Goal: Task Accomplishment & Management: Manage account settings

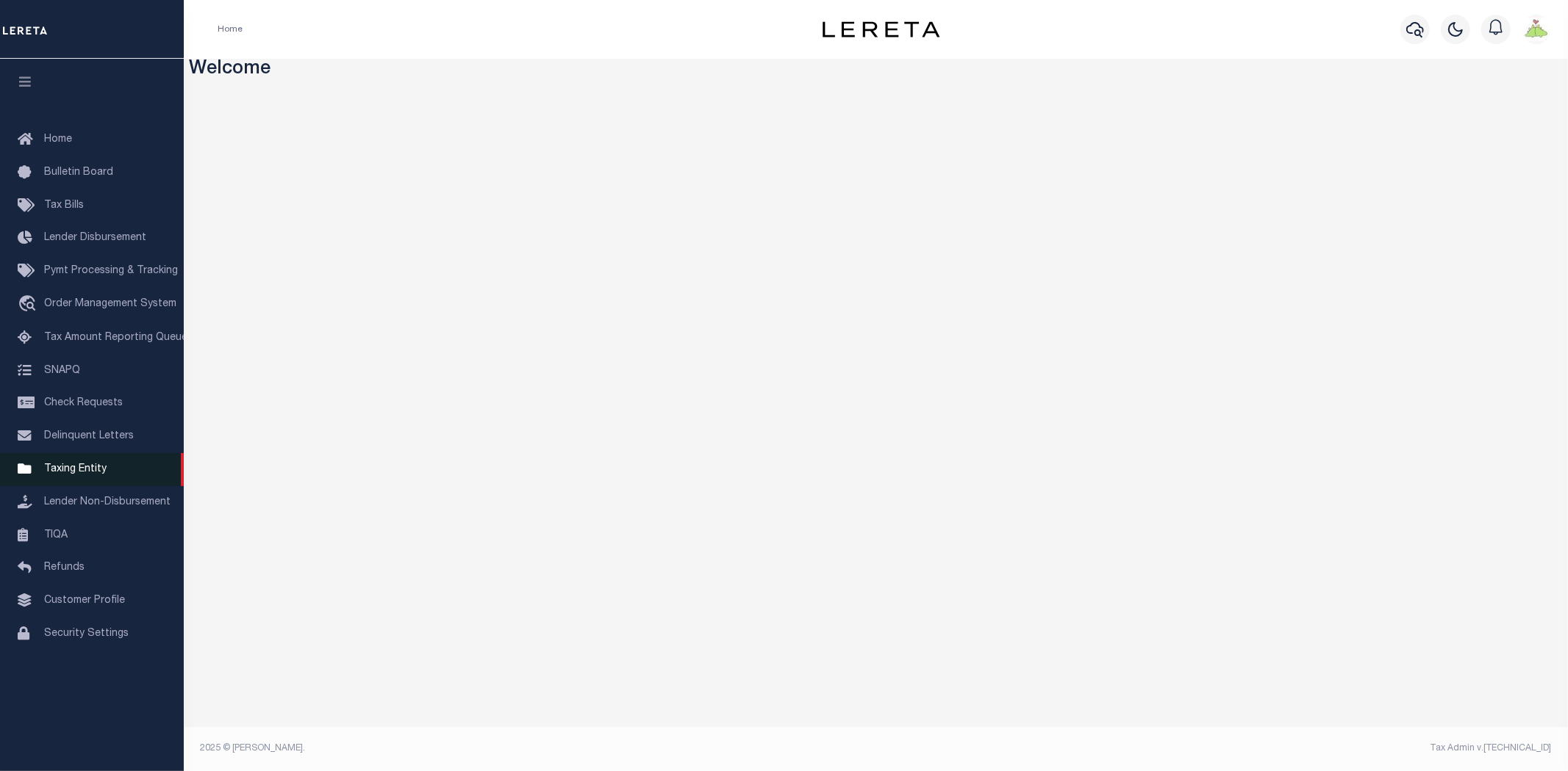
click at [74, 473] on span "Taxing Entity" at bounding box center [75, 469] width 63 height 10
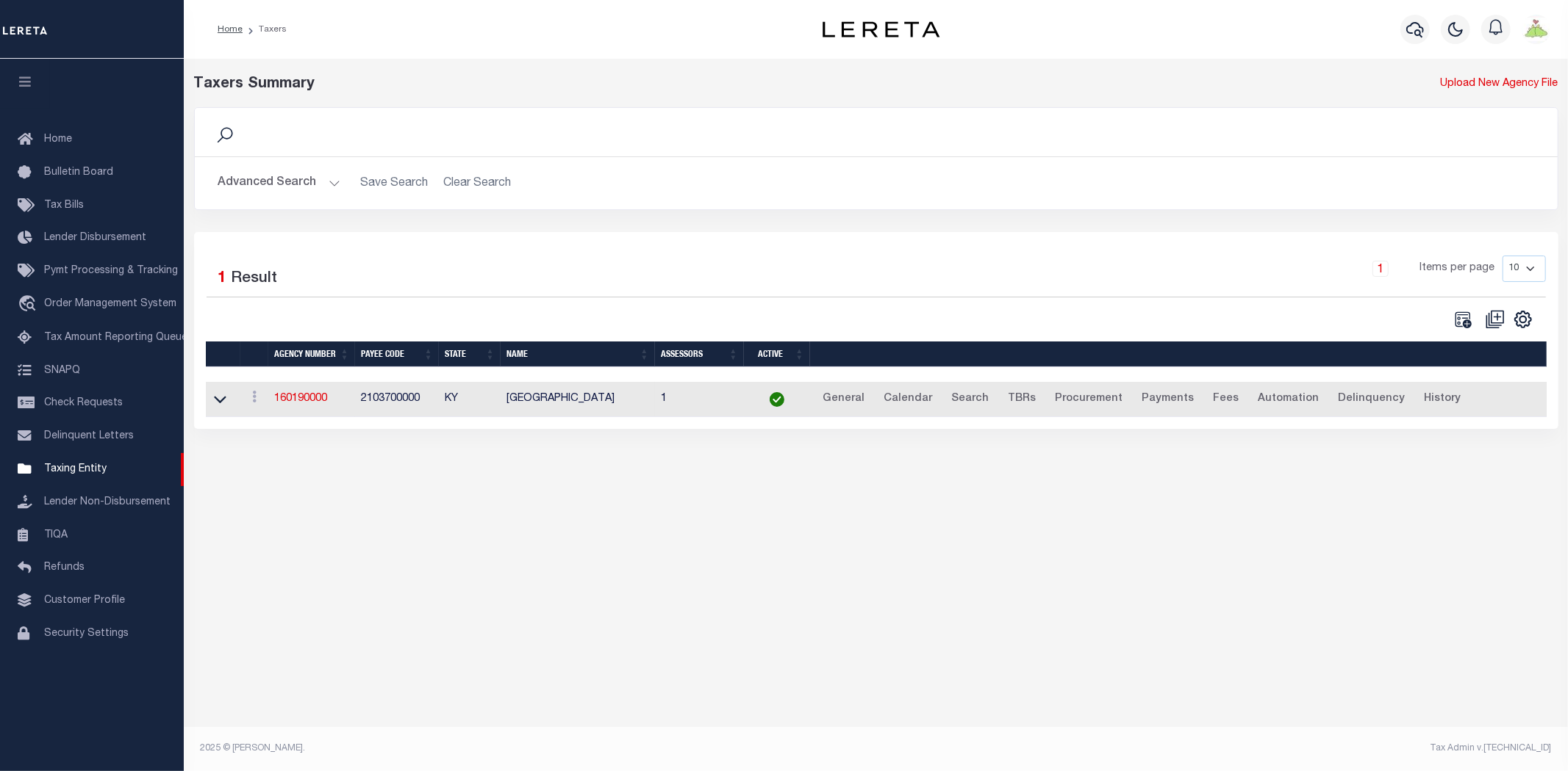
click at [260, 189] on button "Advanced Search" at bounding box center [280, 183] width 122 height 29
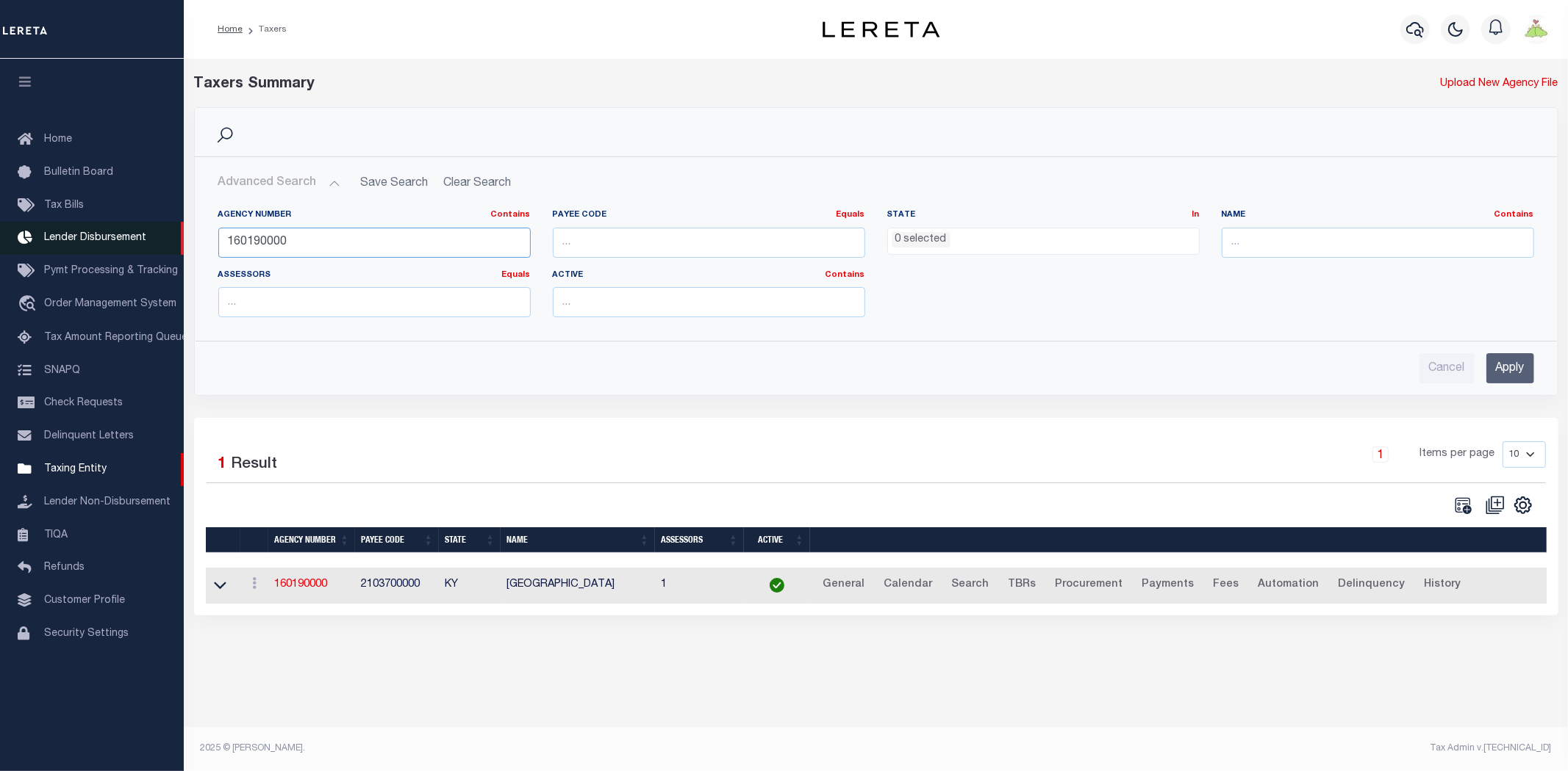
drag, startPoint x: 347, startPoint y: 241, endPoint x: 0, endPoint y: 239, distance: 347.0
click at [0, 239] on div "Home Taxers Profile" at bounding box center [784, 376] width 1568 height 753
type input "380022202"
click at [1520, 375] on input "Apply" at bounding box center [1510, 369] width 48 height 30
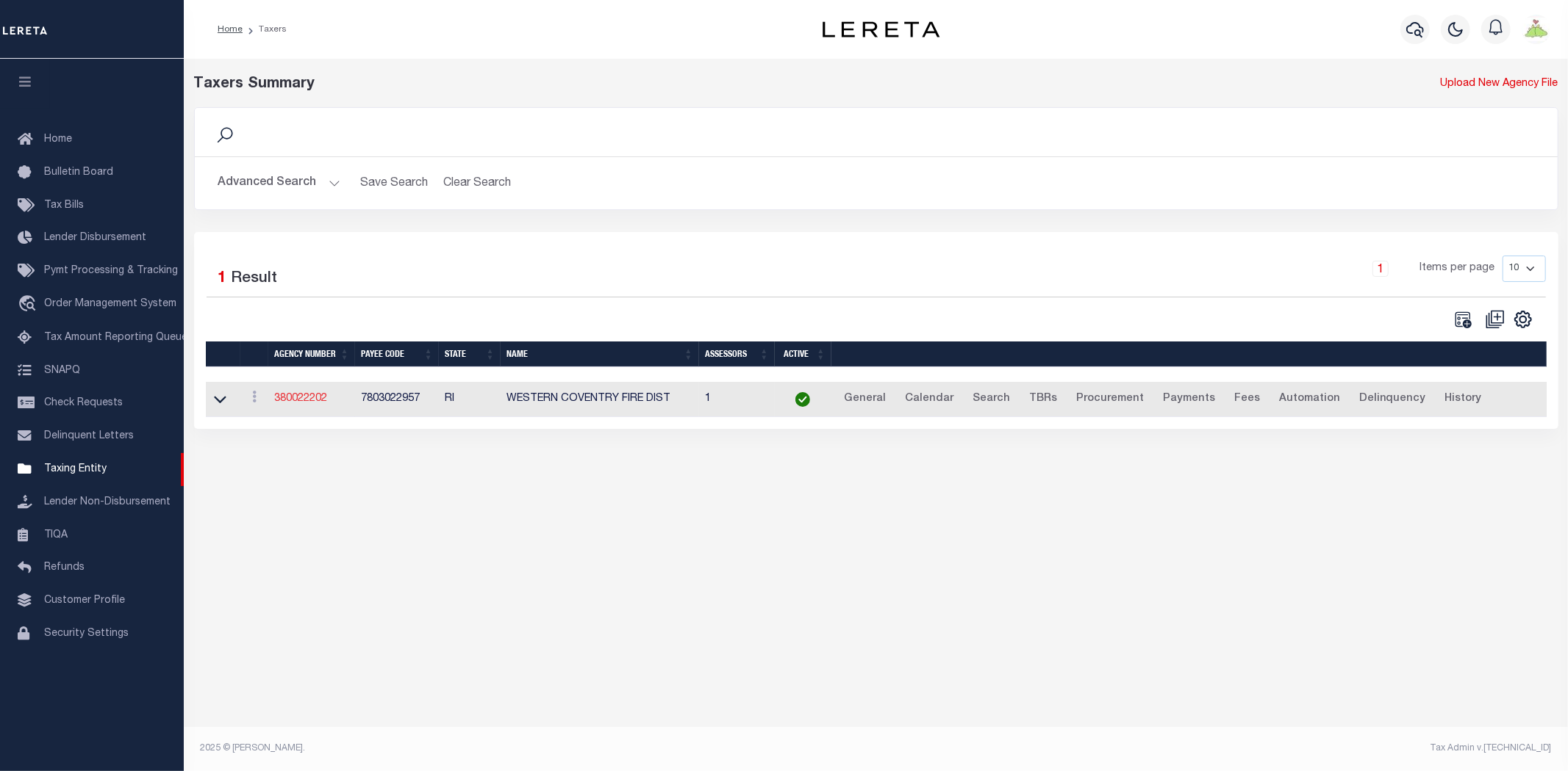
click at [303, 395] on link "380022202" at bounding box center [300, 399] width 53 height 10
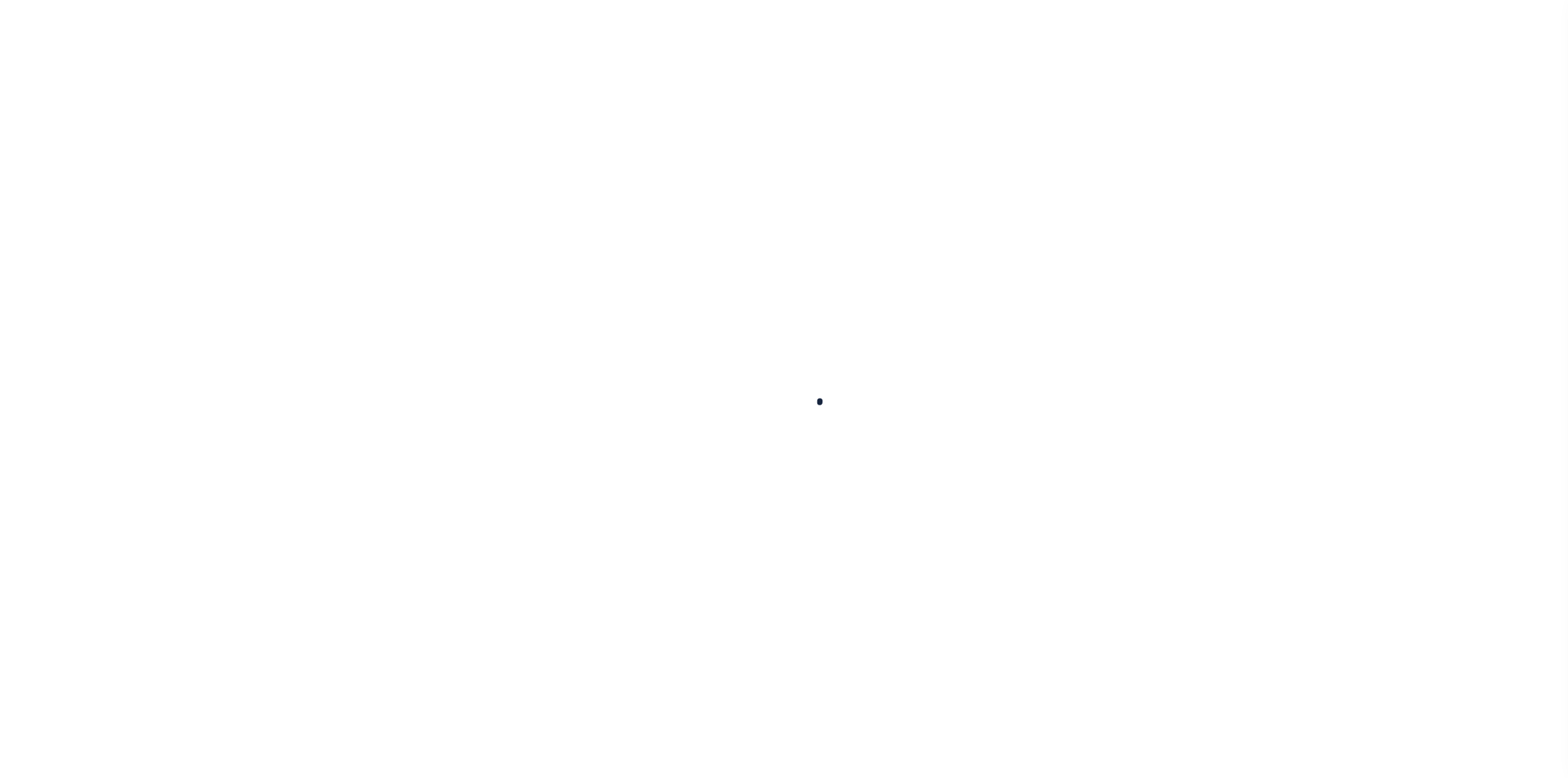
select select
checkbox input "false"
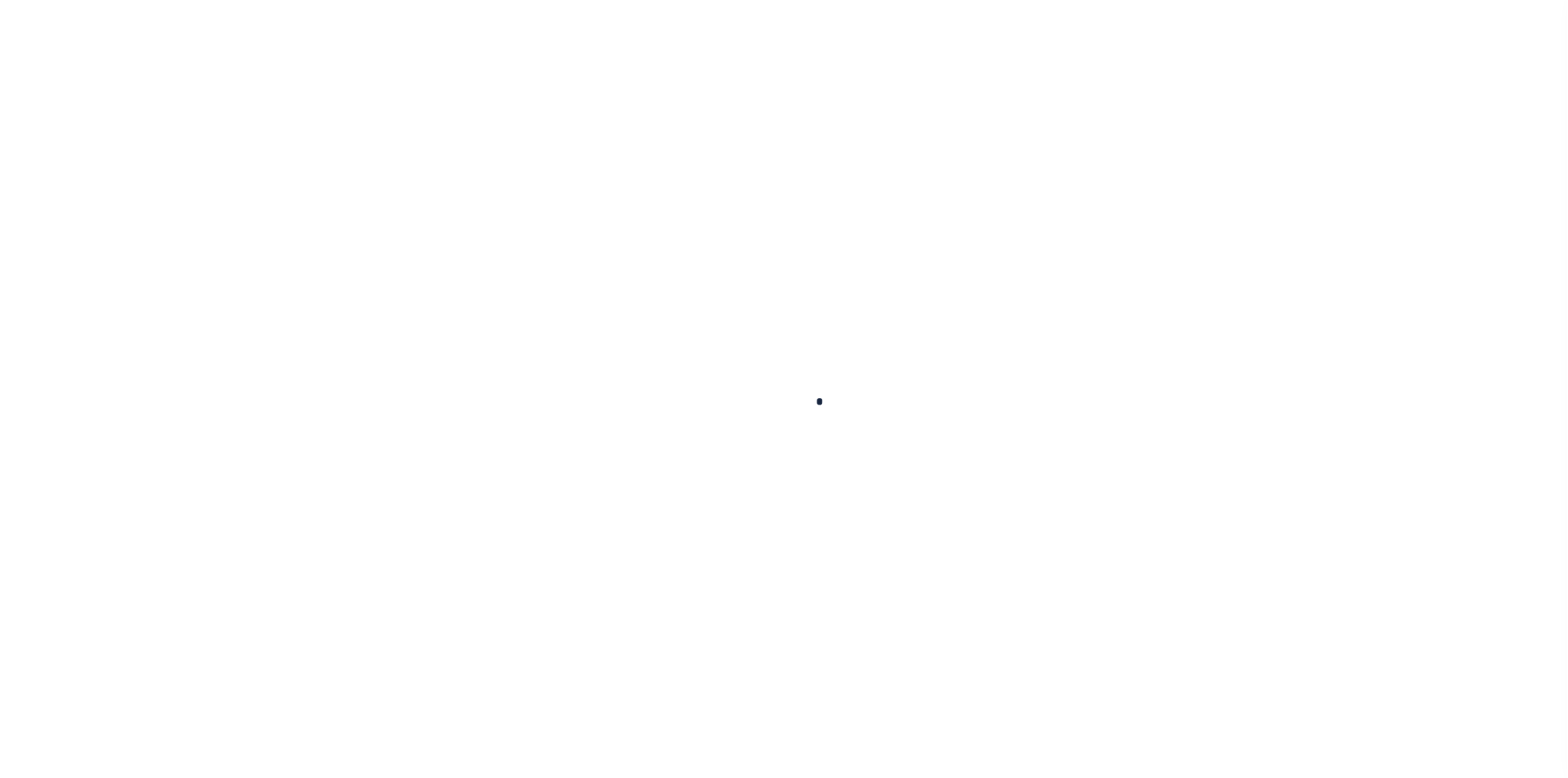
select select "1"
checkbox input "false"
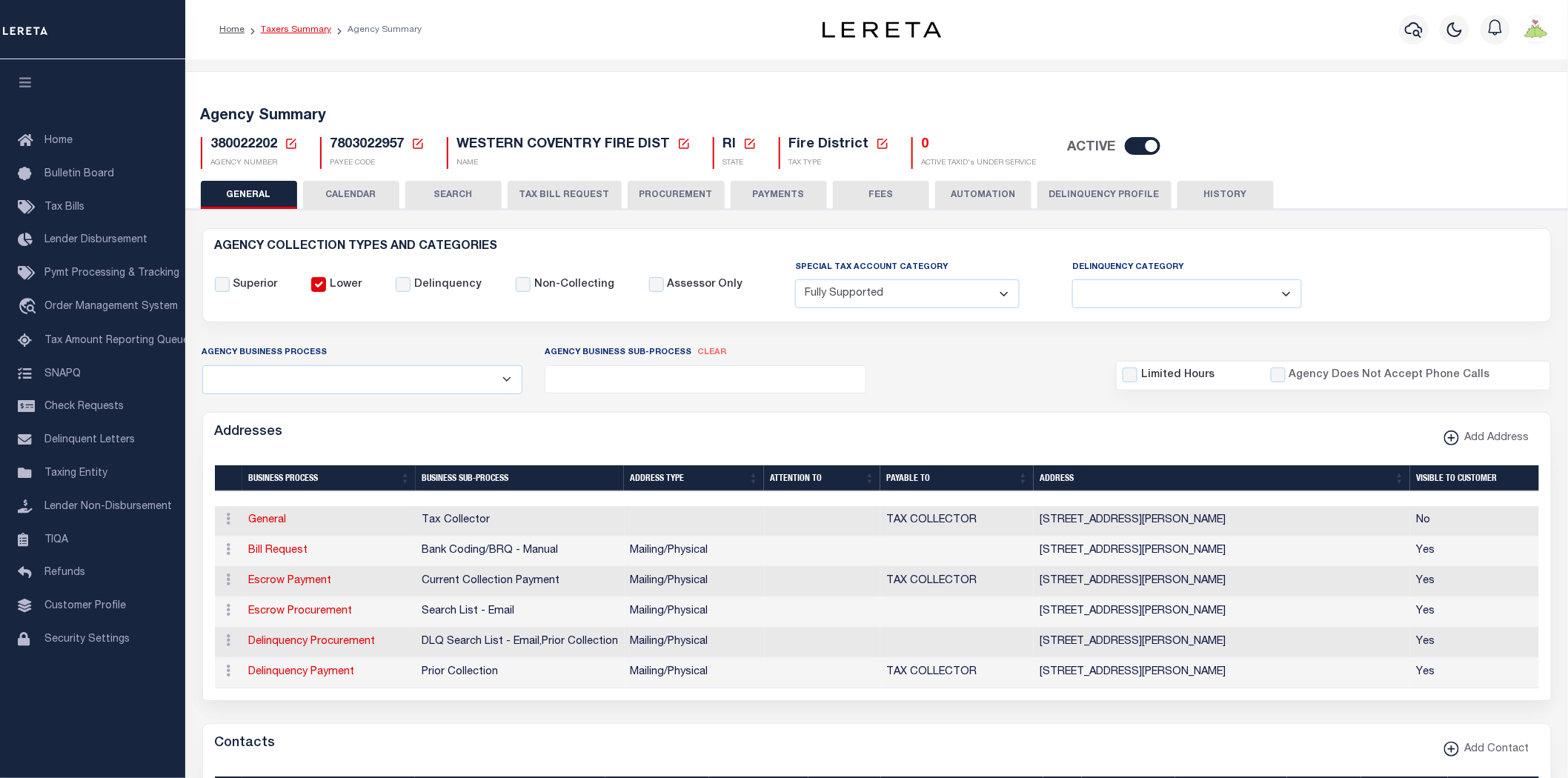
click at [301, 27] on link "Taxers Summary" at bounding box center [296, 29] width 70 height 9
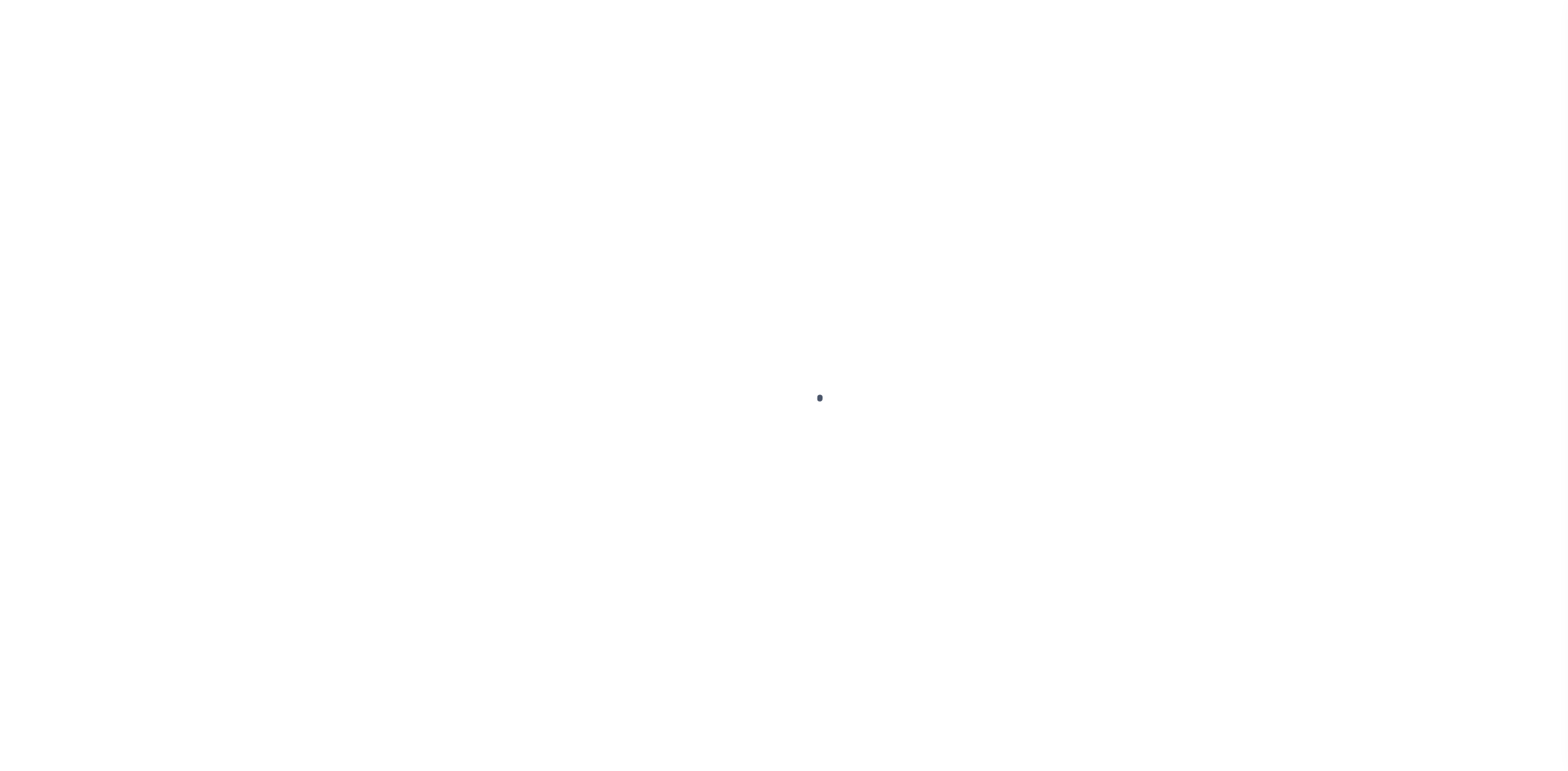
select select
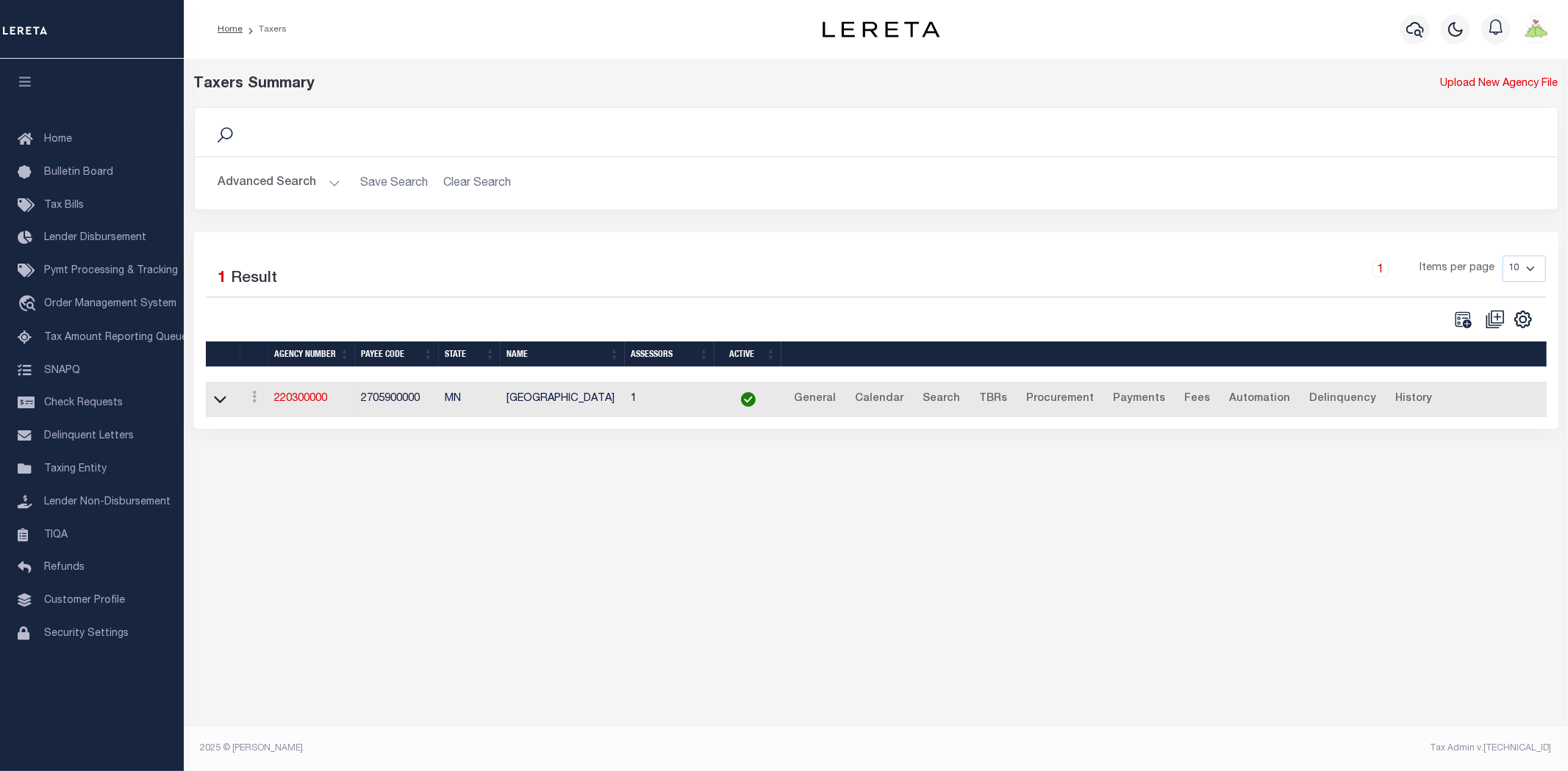
click at [292, 182] on button "Advanced Search" at bounding box center [280, 183] width 122 height 29
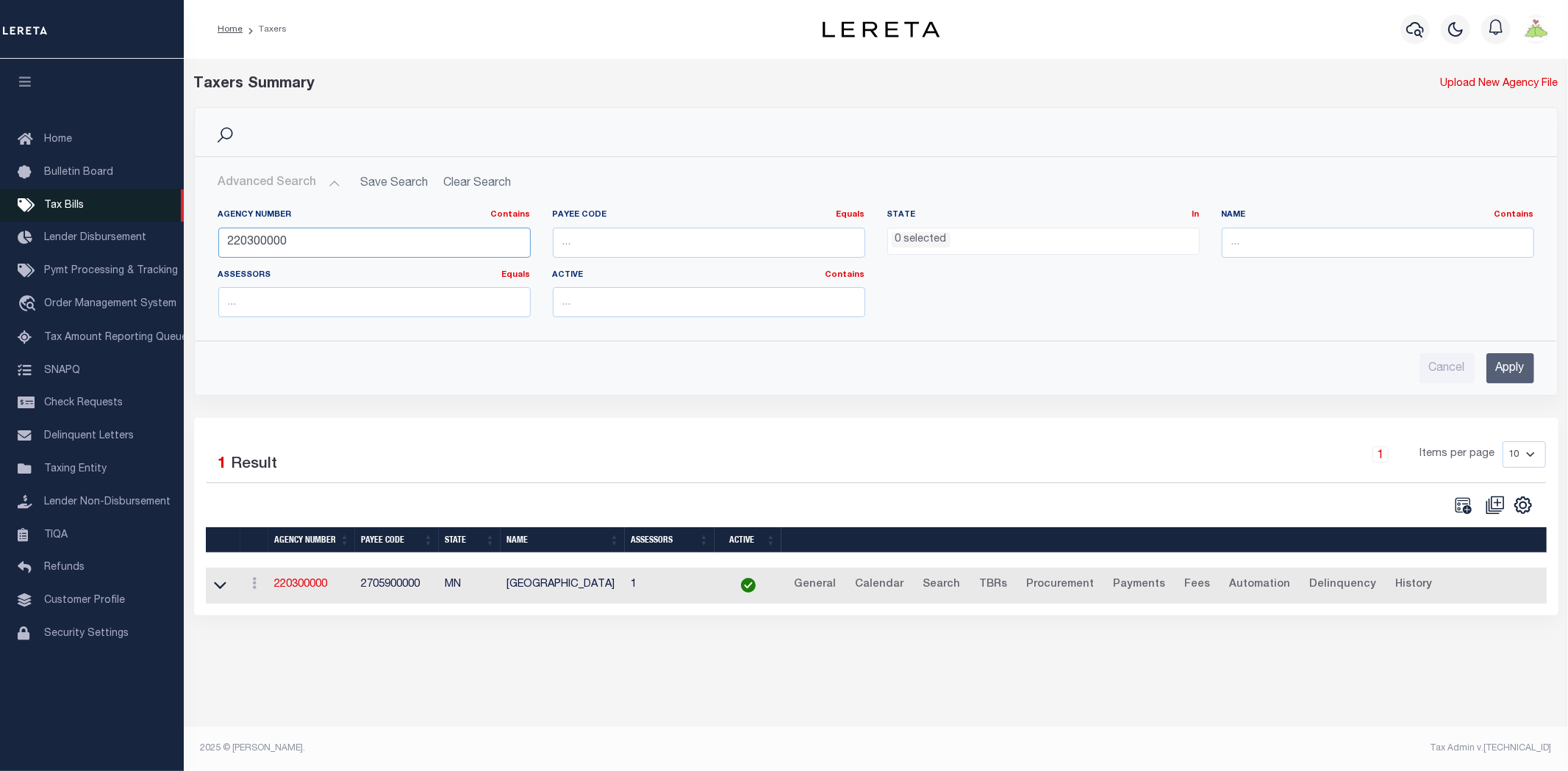
drag, startPoint x: 358, startPoint y: 246, endPoint x: 0, endPoint y: 202, distance: 360.7
click at [0, 202] on div "Home Taxers Profile" at bounding box center [784, 376] width 1568 height 753
type input "3"
type input "370220622"
click at [1496, 371] on input "Apply" at bounding box center [1510, 369] width 48 height 30
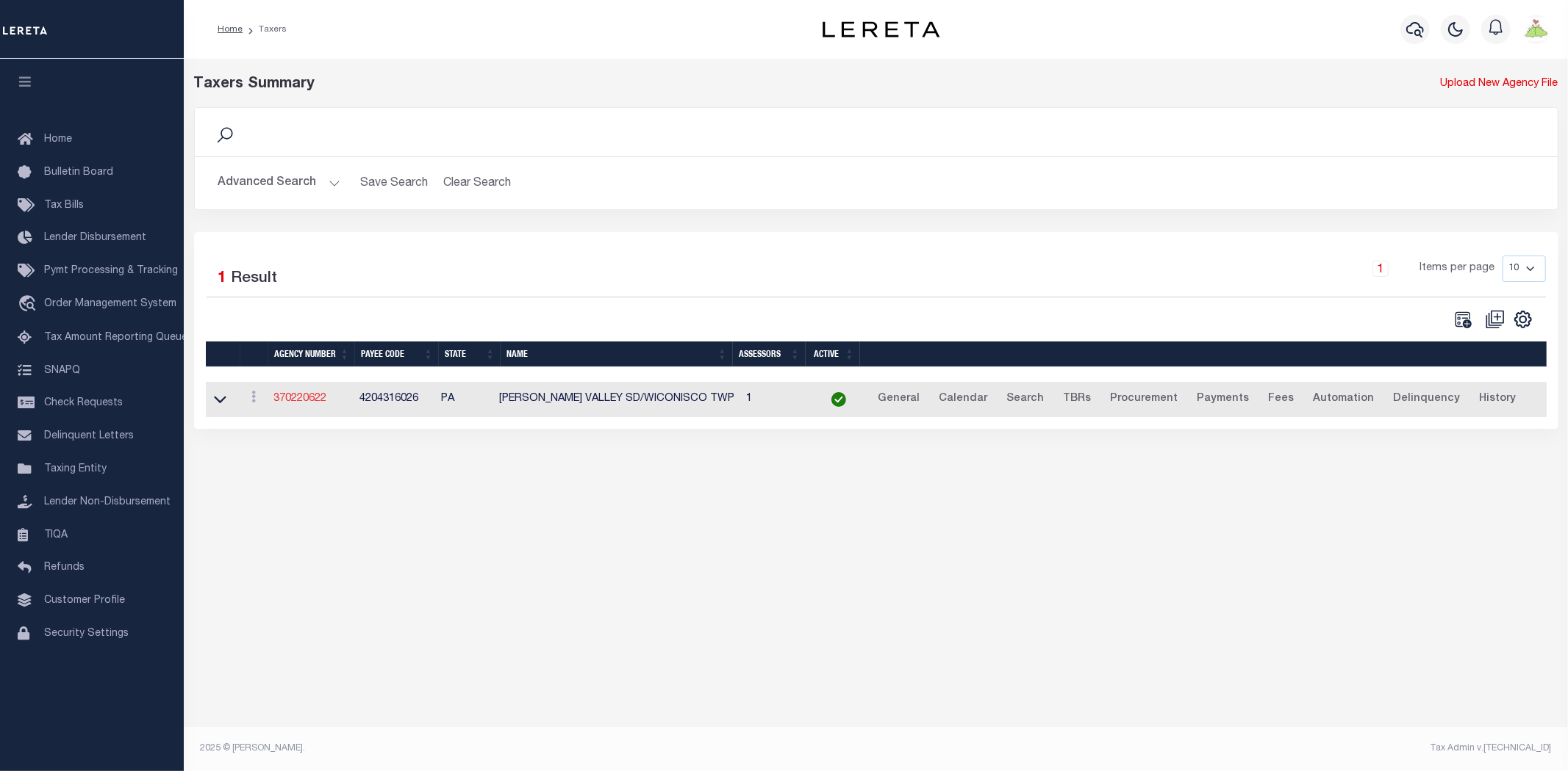
click at [297, 404] on link "370220622" at bounding box center [299, 399] width 53 height 10
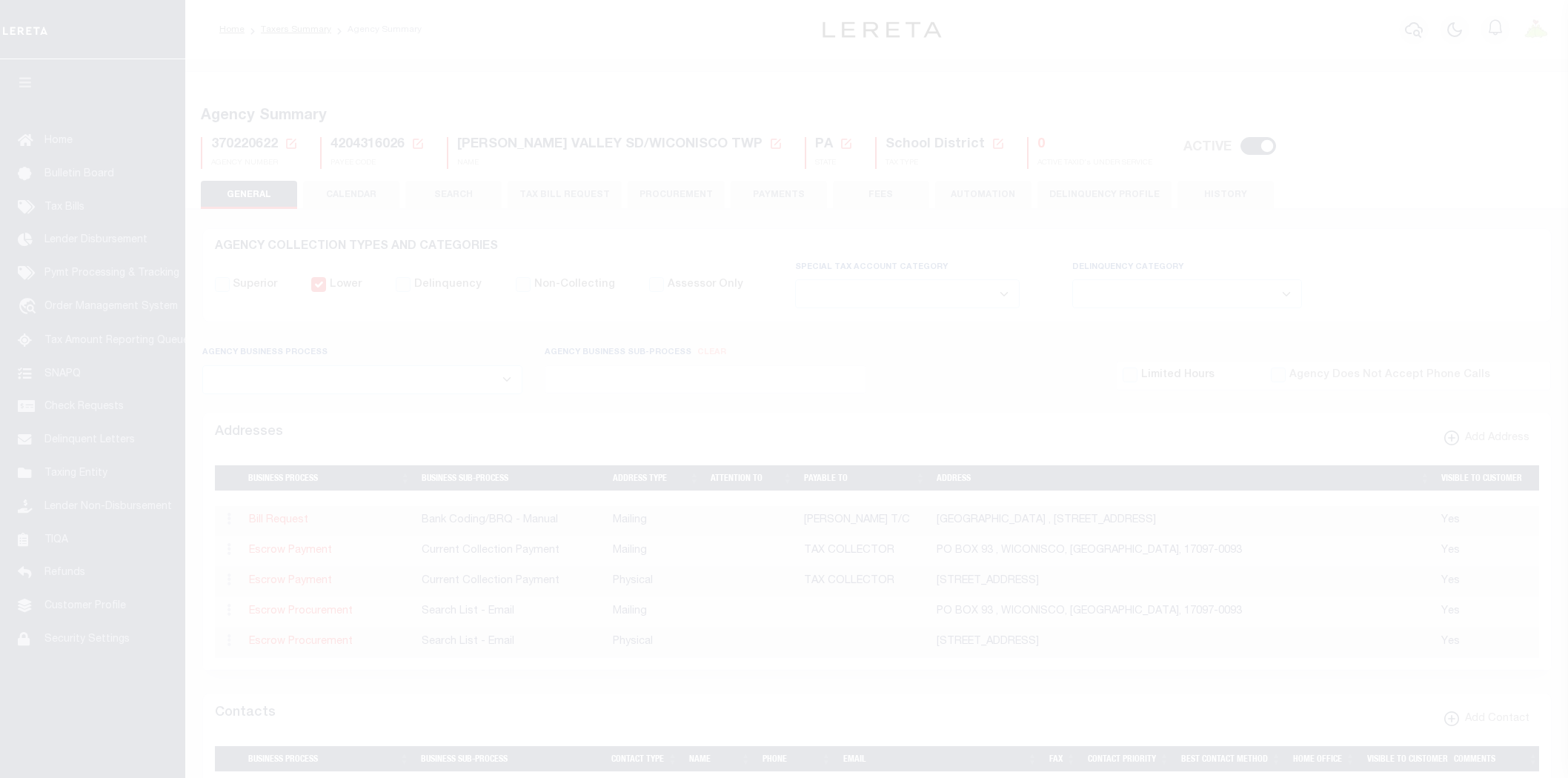
select select
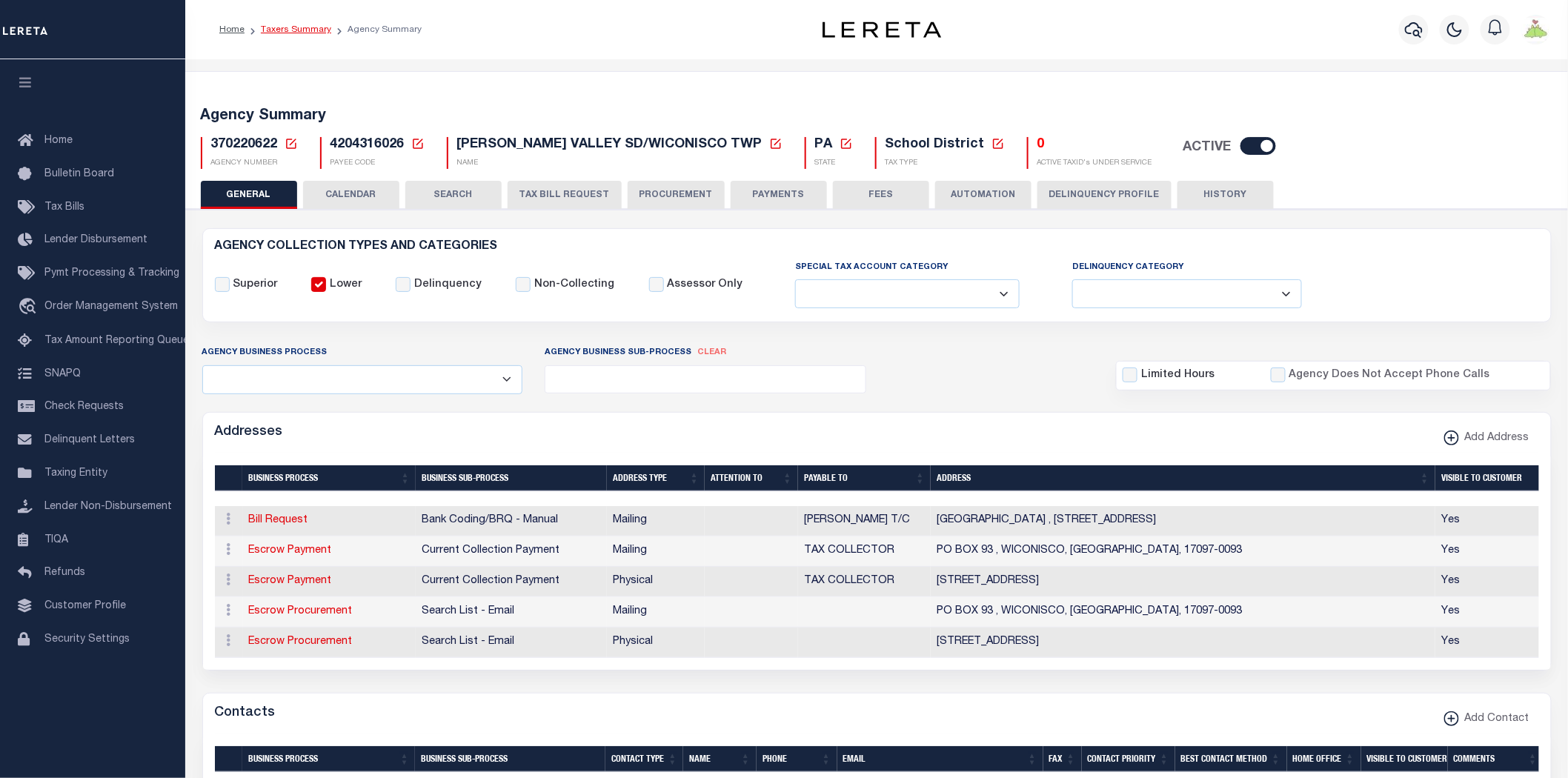
click at [293, 26] on link "Taxers Summary" at bounding box center [296, 29] width 70 height 9
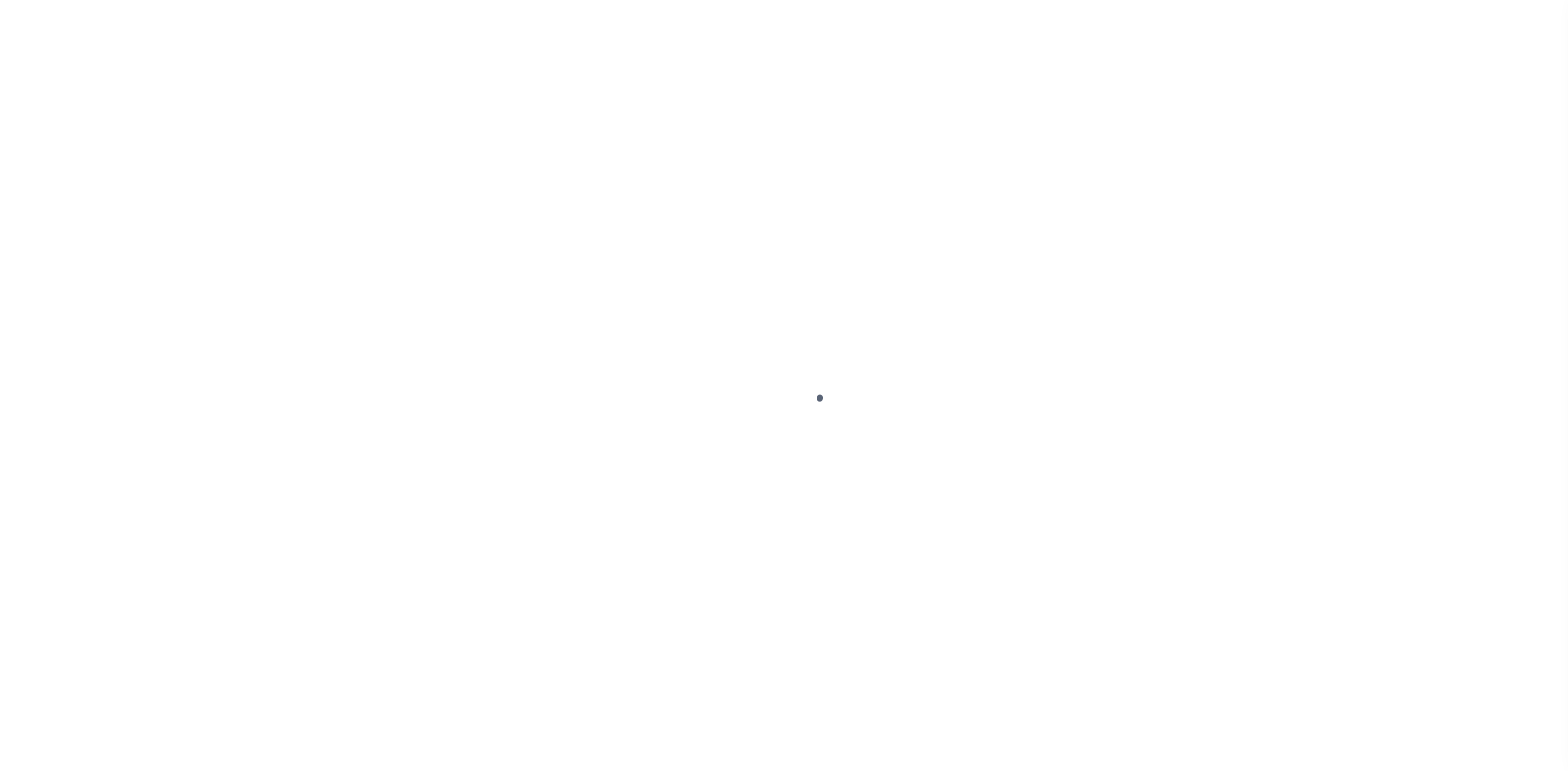
select select
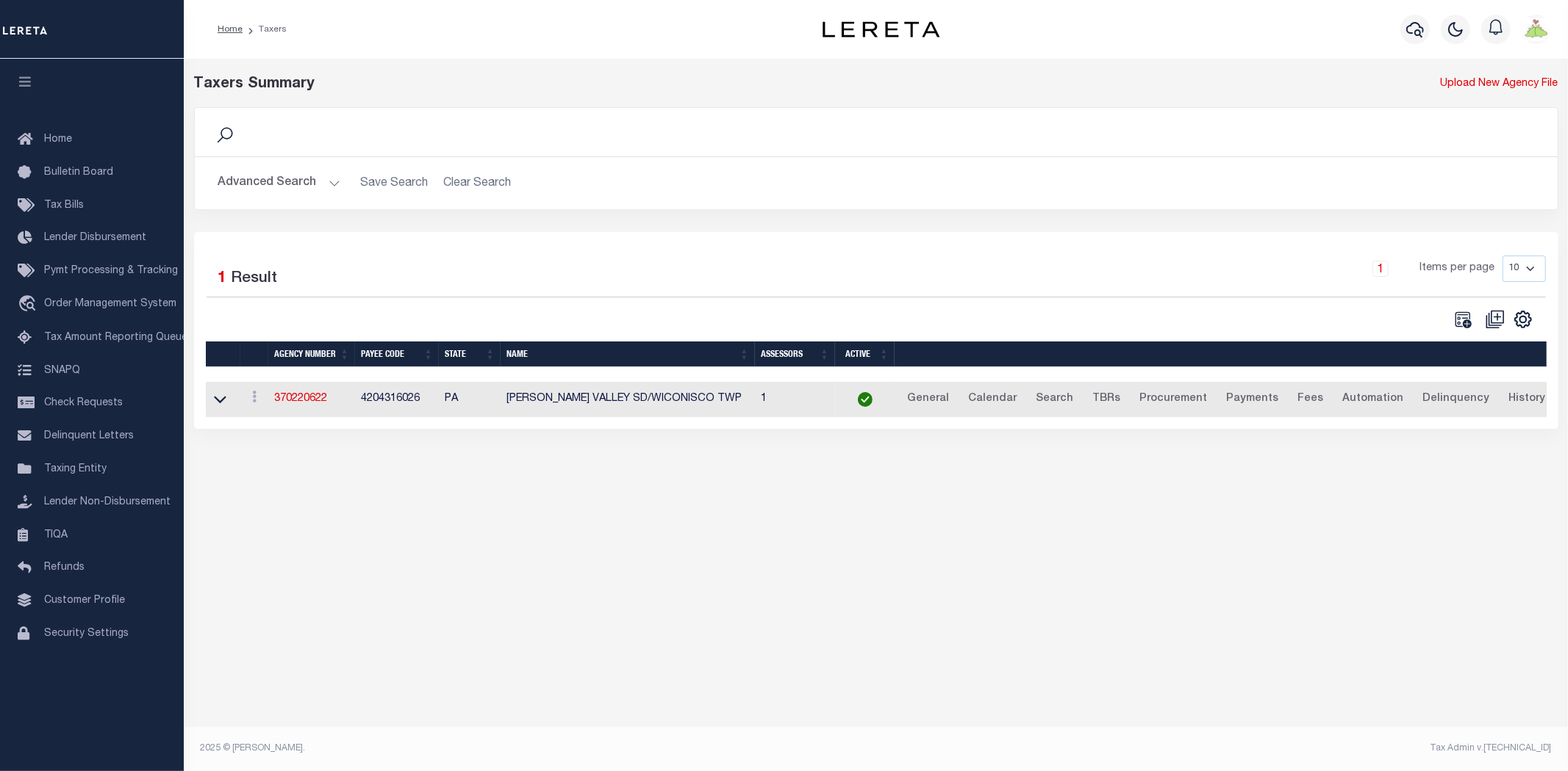
click at [263, 185] on button "Advanced Search" at bounding box center [280, 183] width 122 height 29
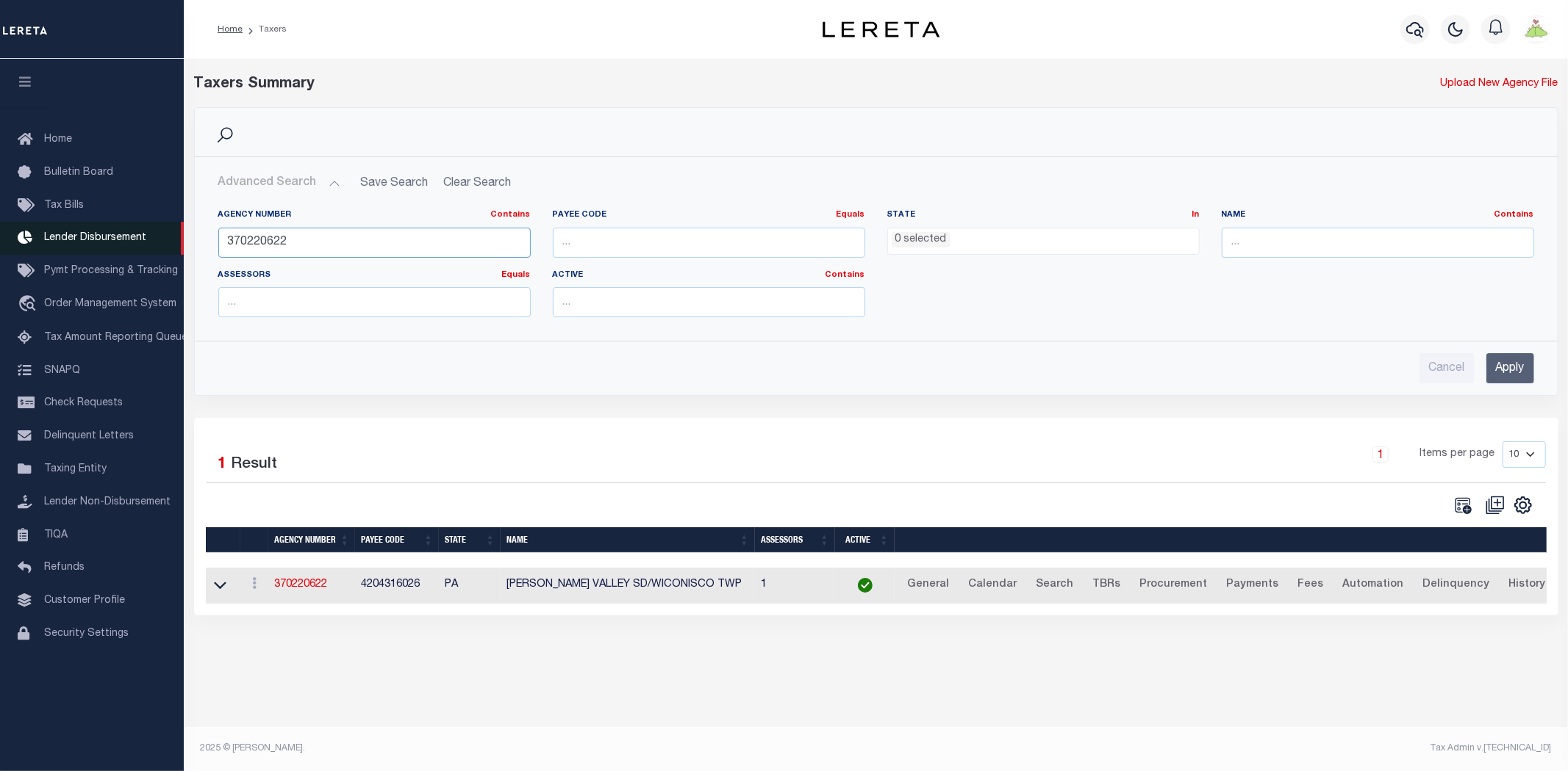
drag, startPoint x: 358, startPoint y: 246, endPoint x: 0, endPoint y: 226, distance: 358.6
click at [0, 226] on div "Home Taxers Profile" at bounding box center [784, 376] width 1568 height 753
type input "310560654"
click at [1499, 368] on input "Apply" at bounding box center [1510, 369] width 48 height 30
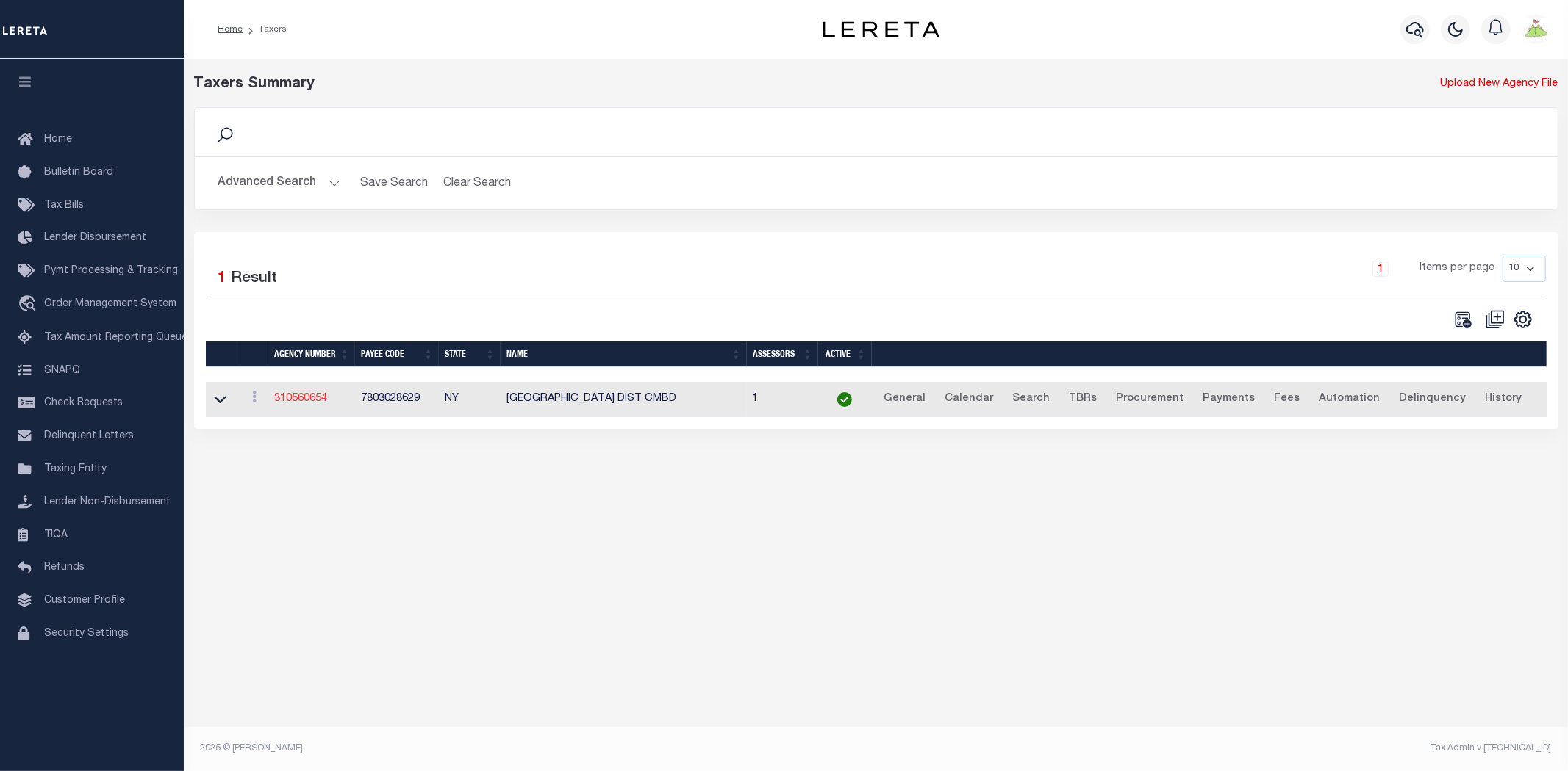
click at [286, 401] on link "310560654" at bounding box center [300, 399] width 53 height 10
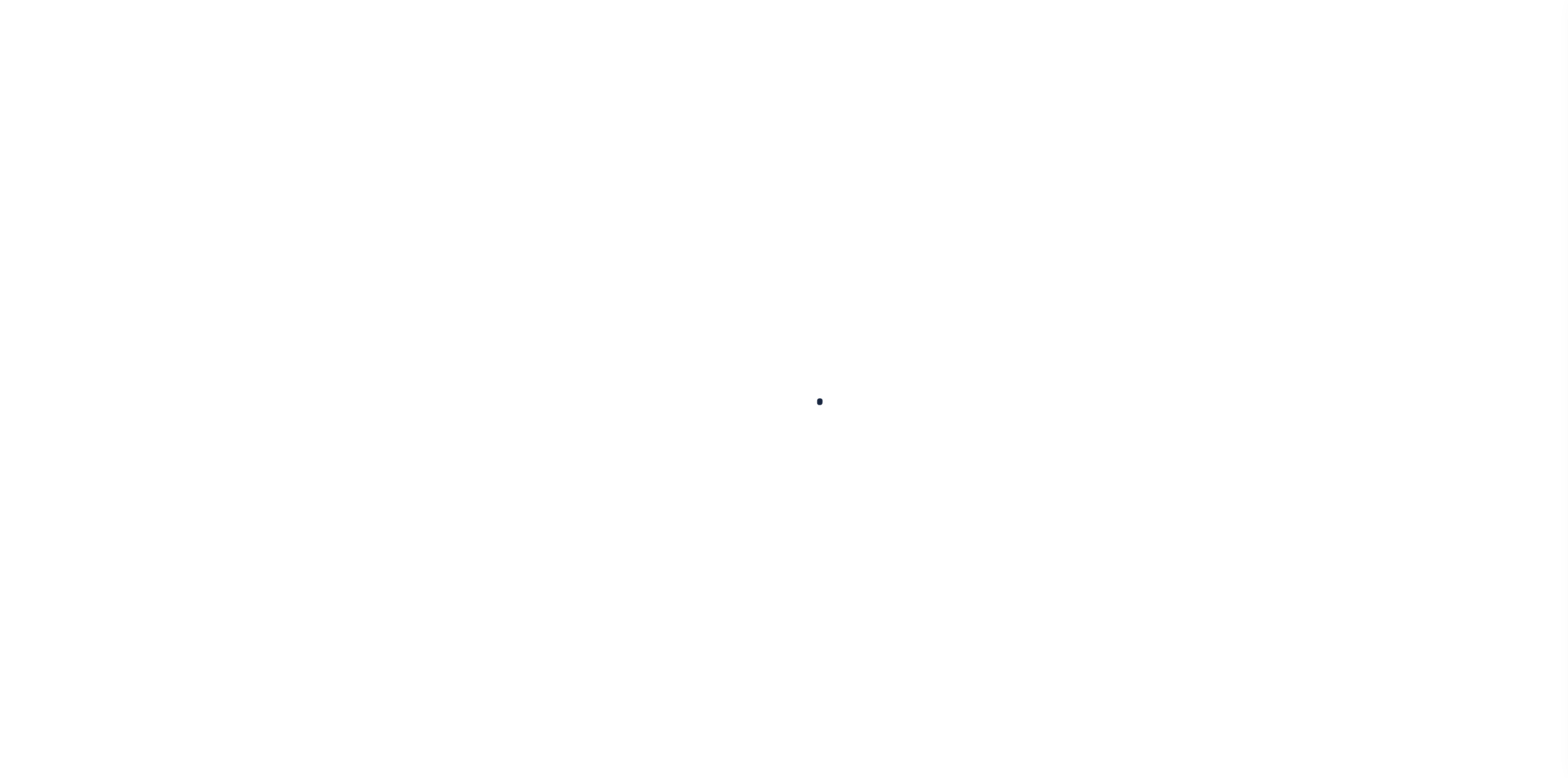
select select
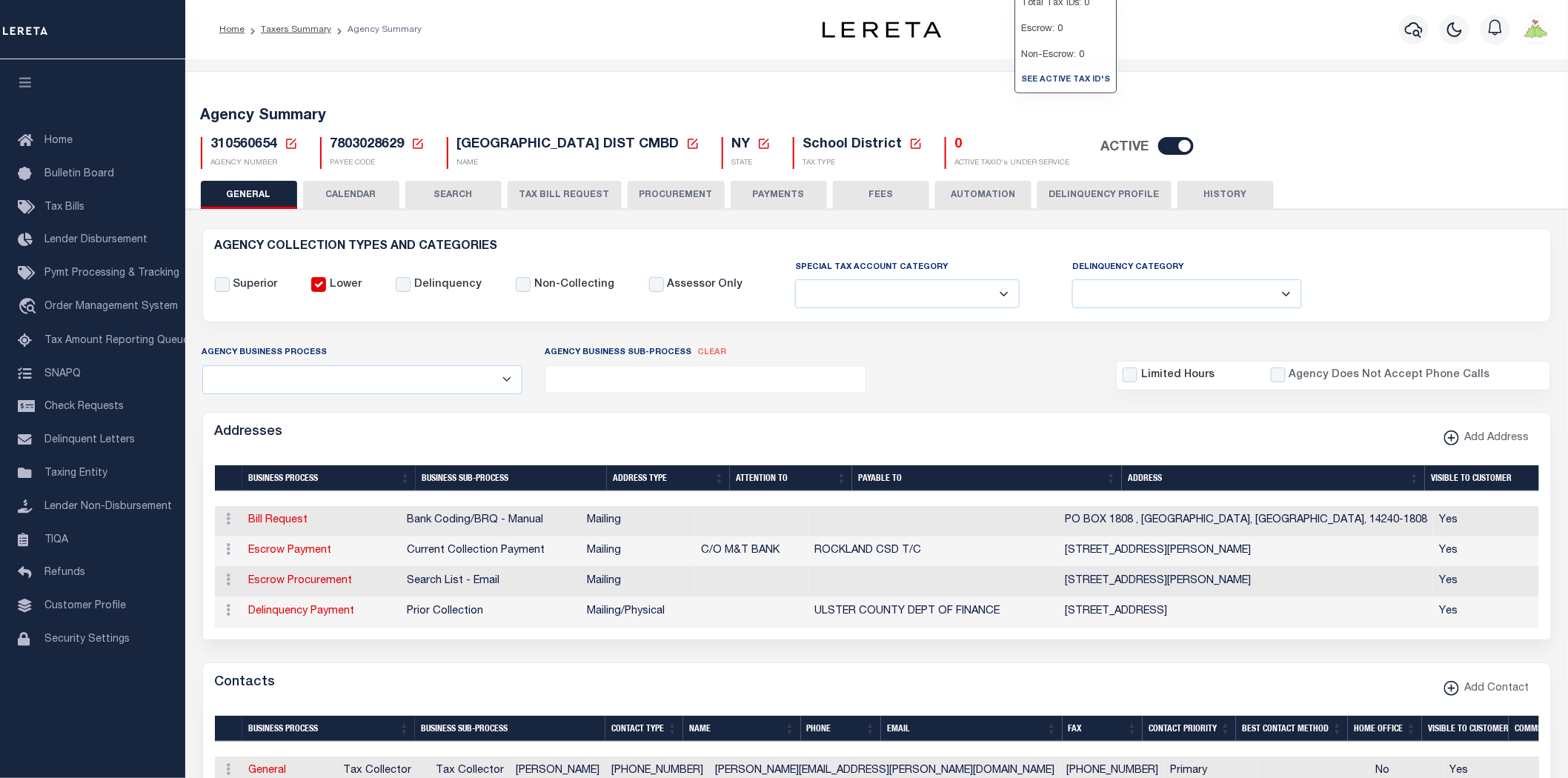
drag, startPoint x: 1210, startPoint y: 200, endPoint x: 1183, endPoint y: 260, distance: 65.8
click at [1210, 199] on button "HISTORY" at bounding box center [1226, 195] width 97 height 28
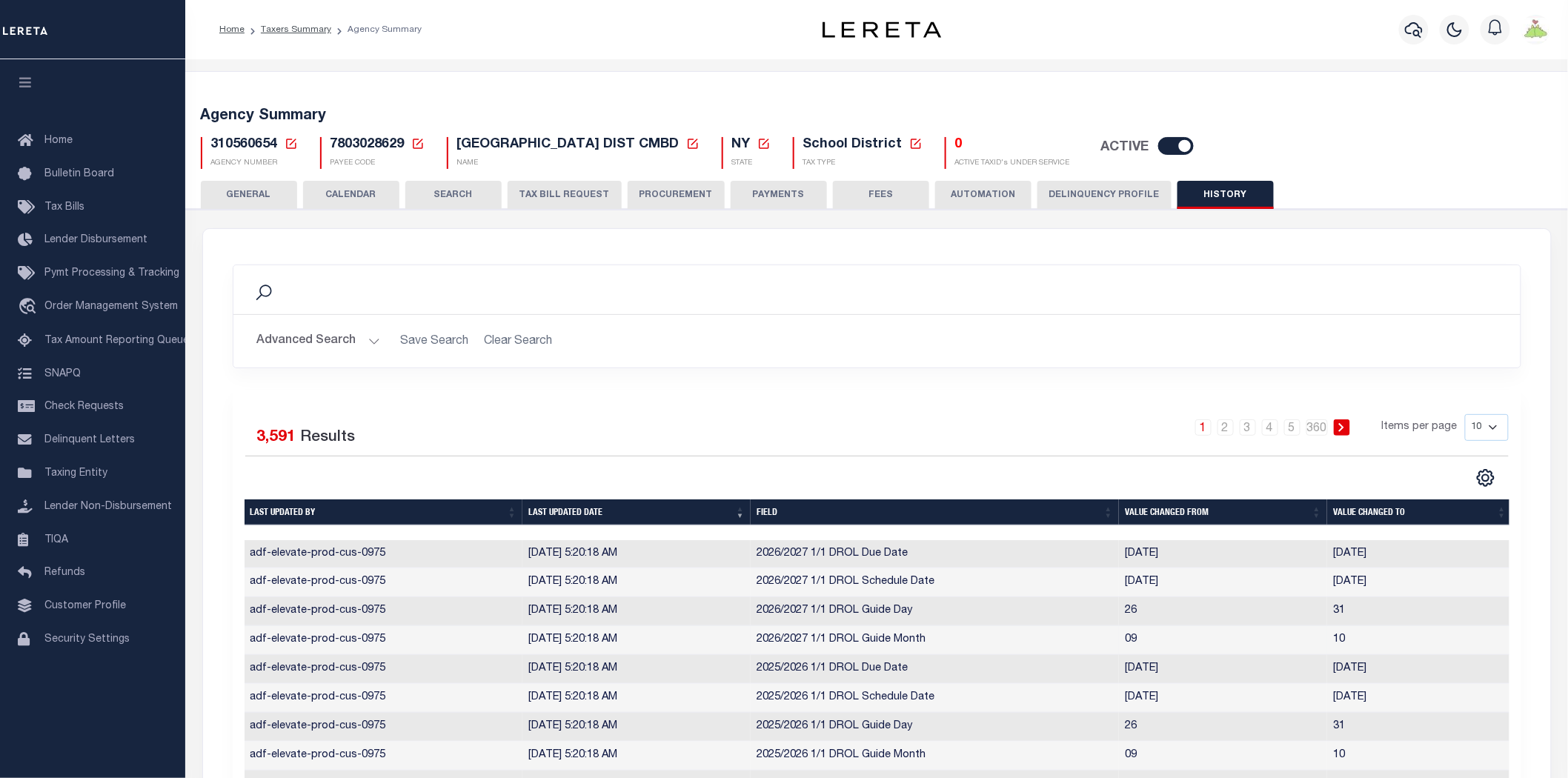
scroll to position [234, 0]
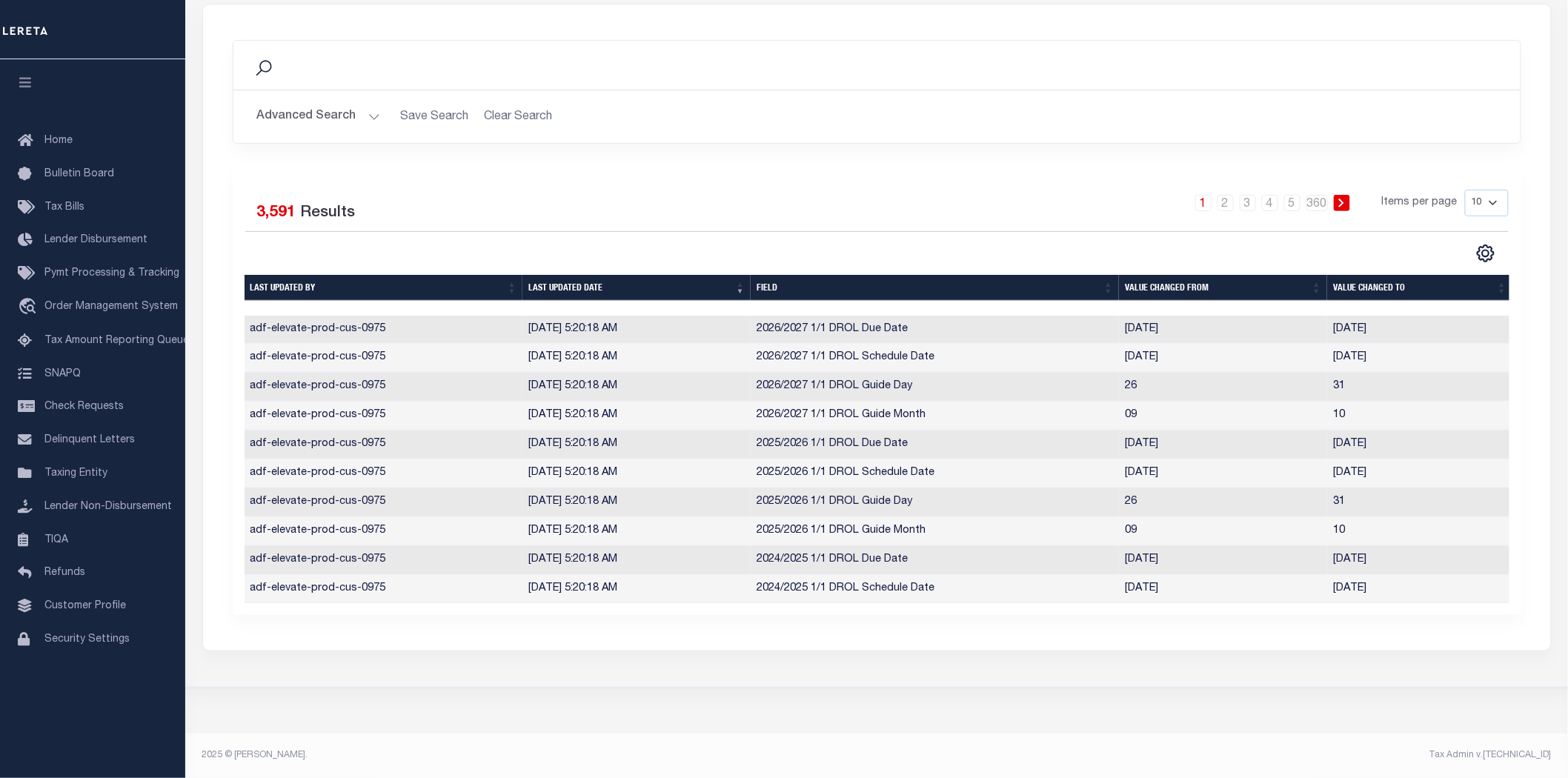
click at [1496, 190] on select "10 25 50 100" at bounding box center [1487, 203] width 44 height 27
select select "100"
click at [1465, 190] on select "10 25 50 100" at bounding box center [1487, 203] width 44 height 27
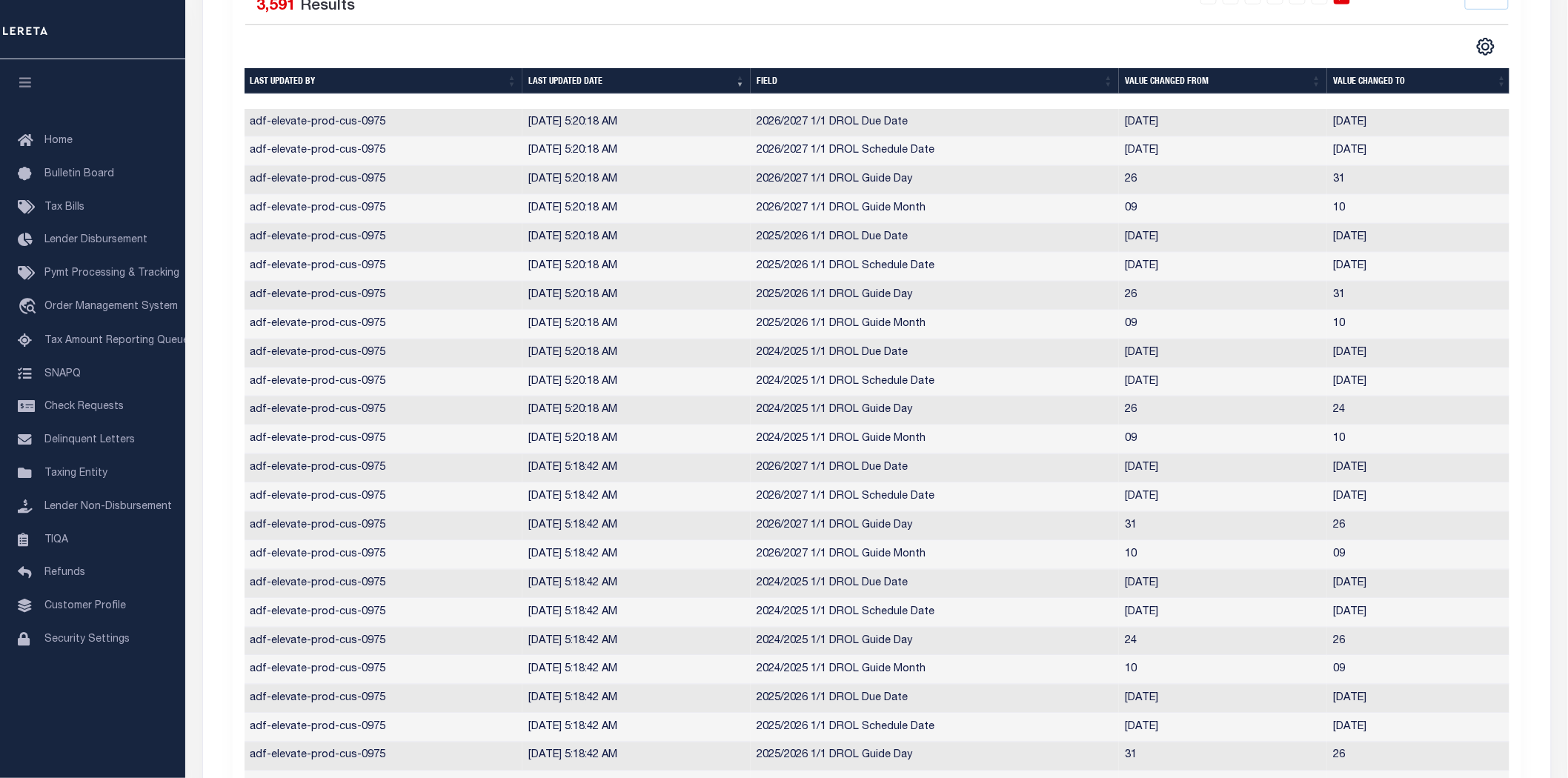
scroll to position [19, 0]
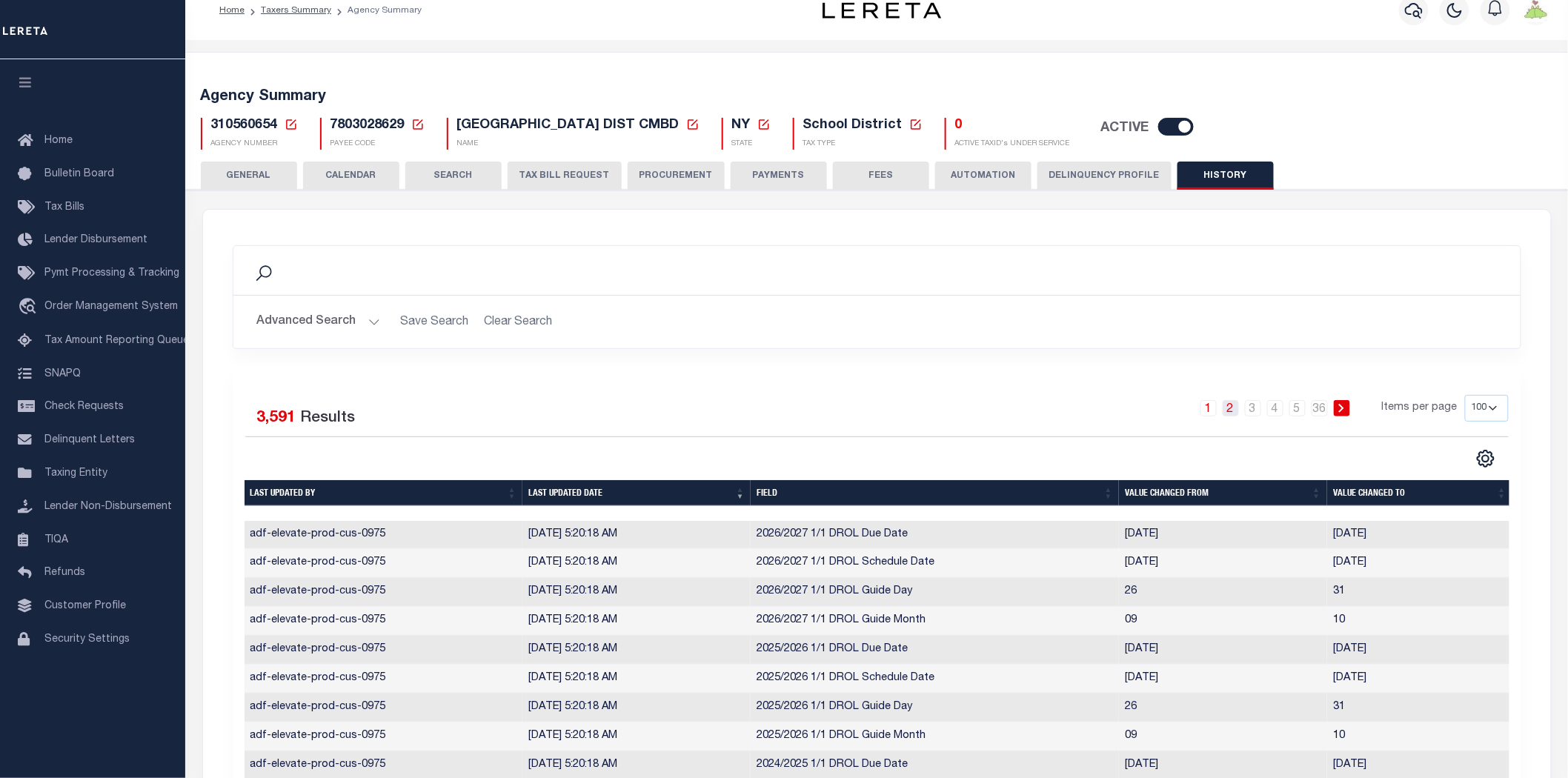
click at [1230, 404] on link "2" at bounding box center [1230, 408] width 16 height 16
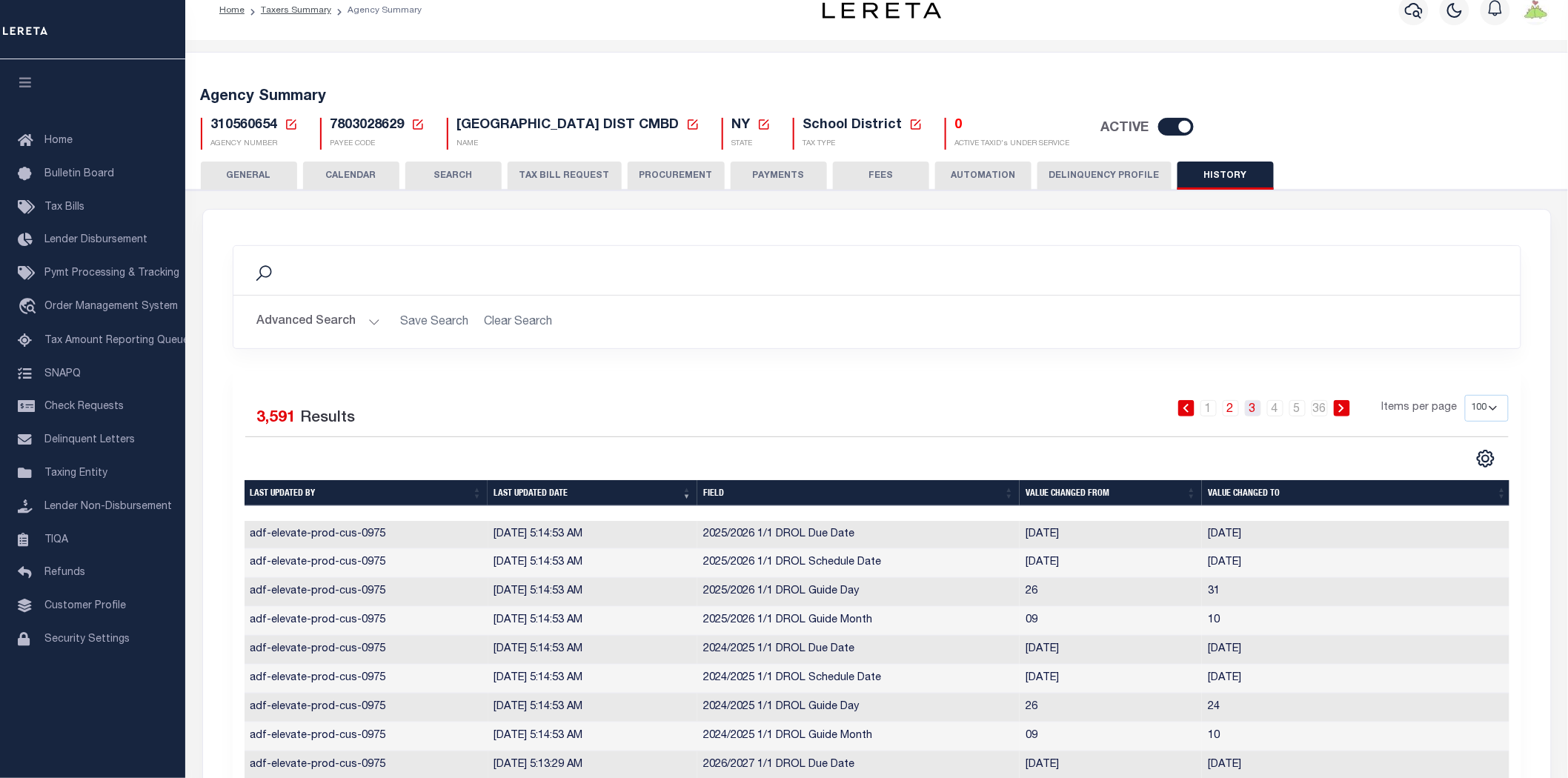
click at [1257, 408] on link "3" at bounding box center [1253, 408] width 16 height 16
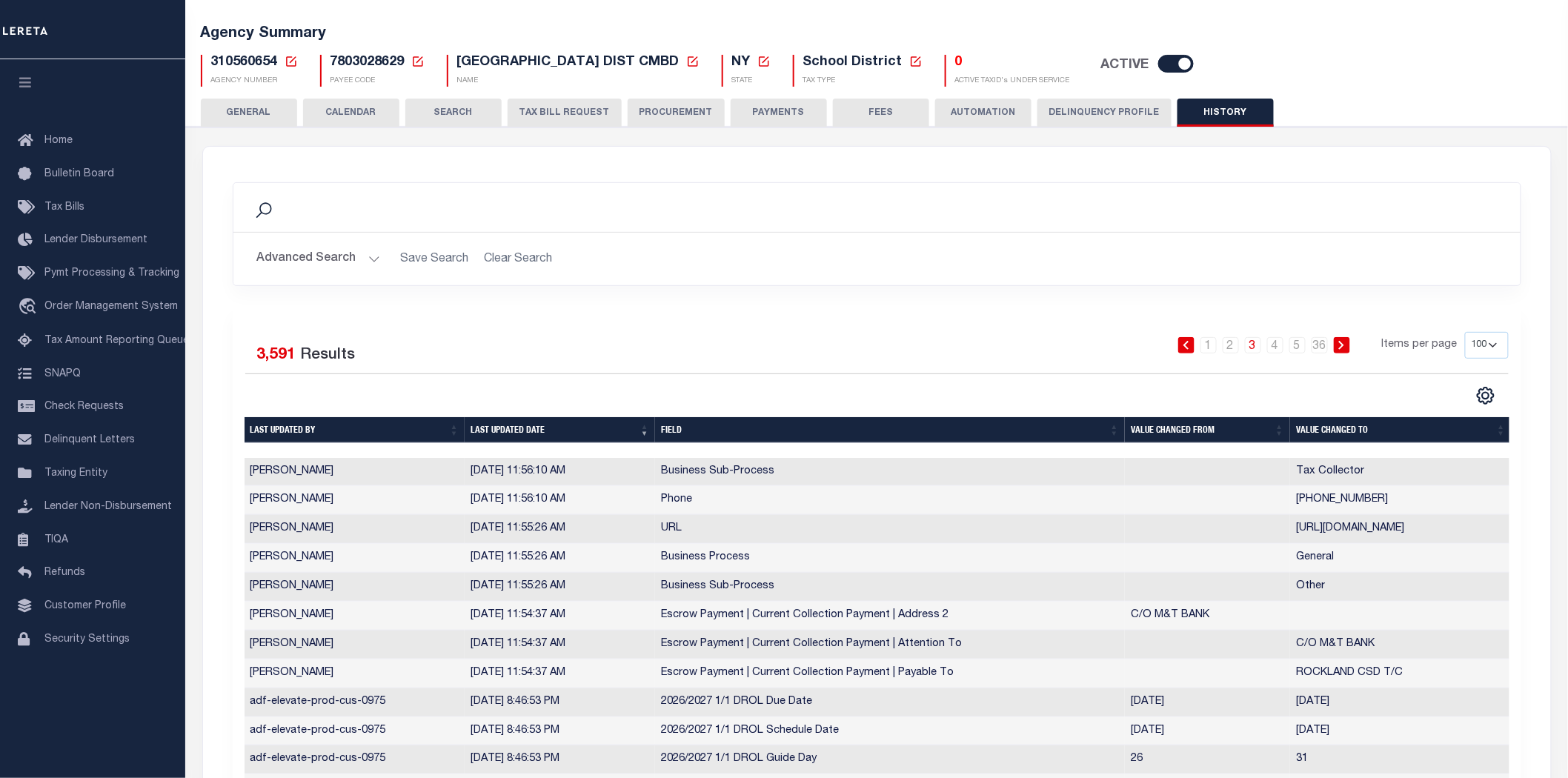
scroll to position [0, 0]
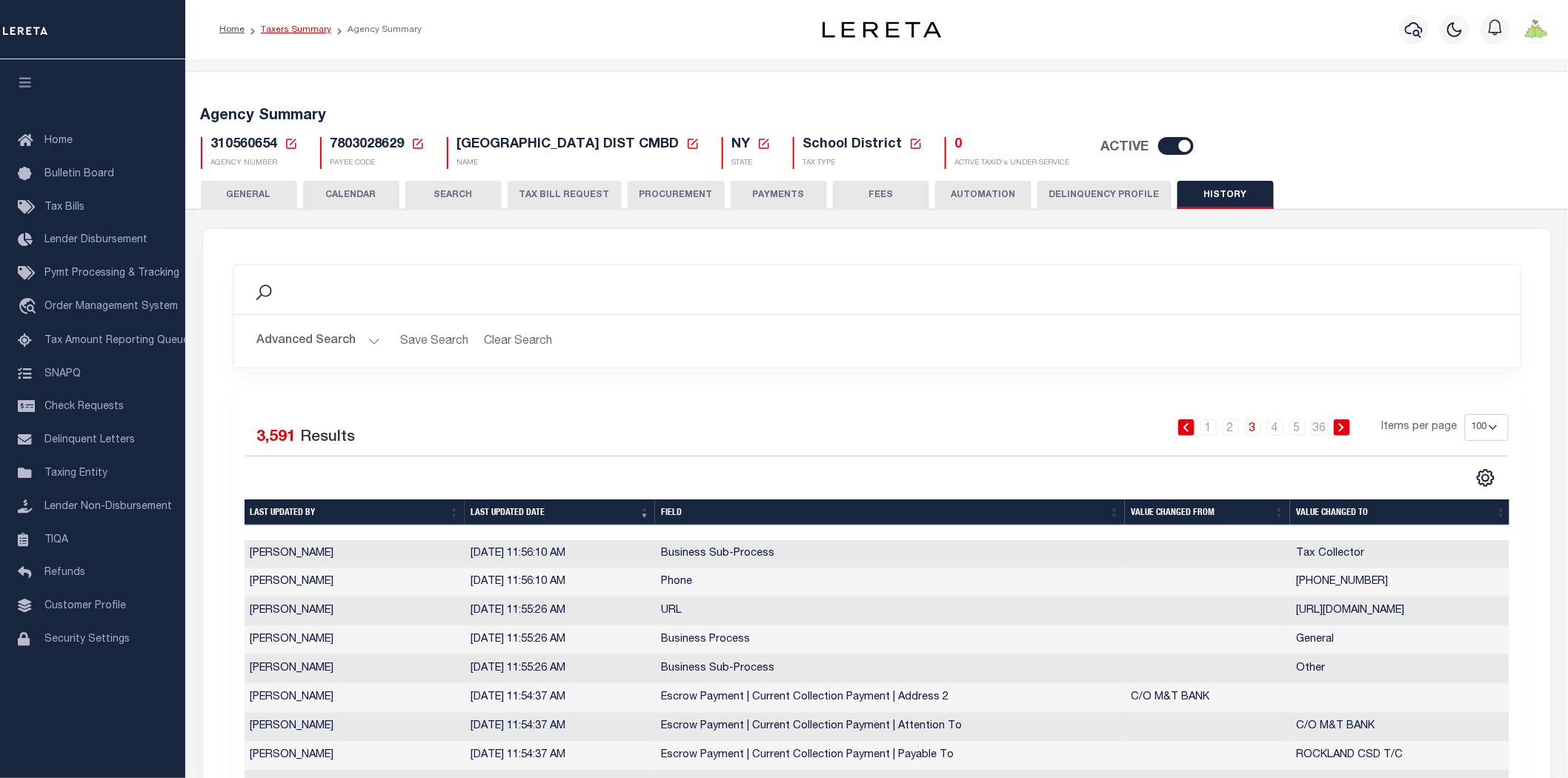
click at [298, 26] on link "Taxers Summary" at bounding box center [296, 29] width 70 height 9
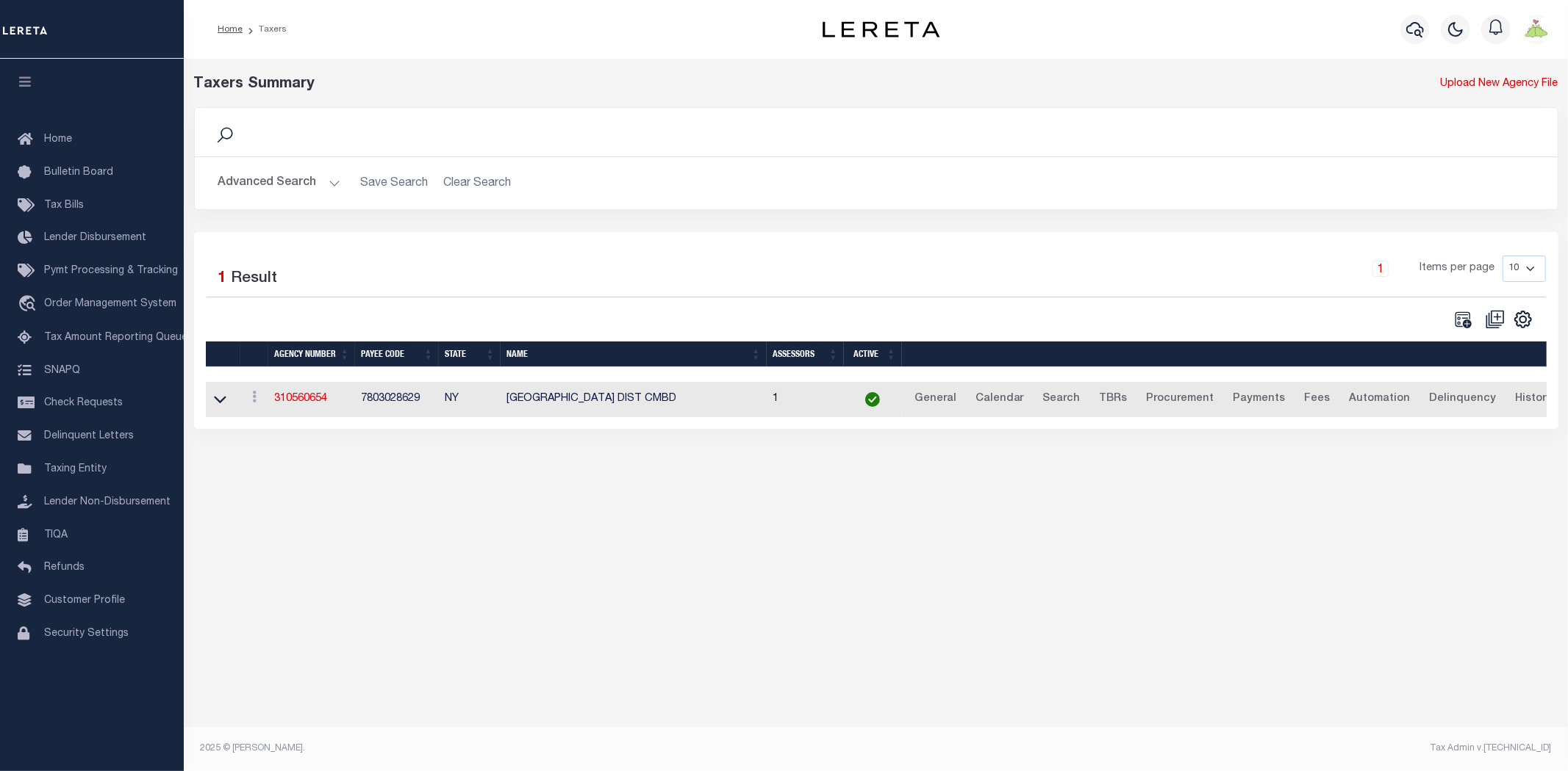
click at [266, 174] on button "Advanced Search" at bounding box center [280, 183] width 122 height 29
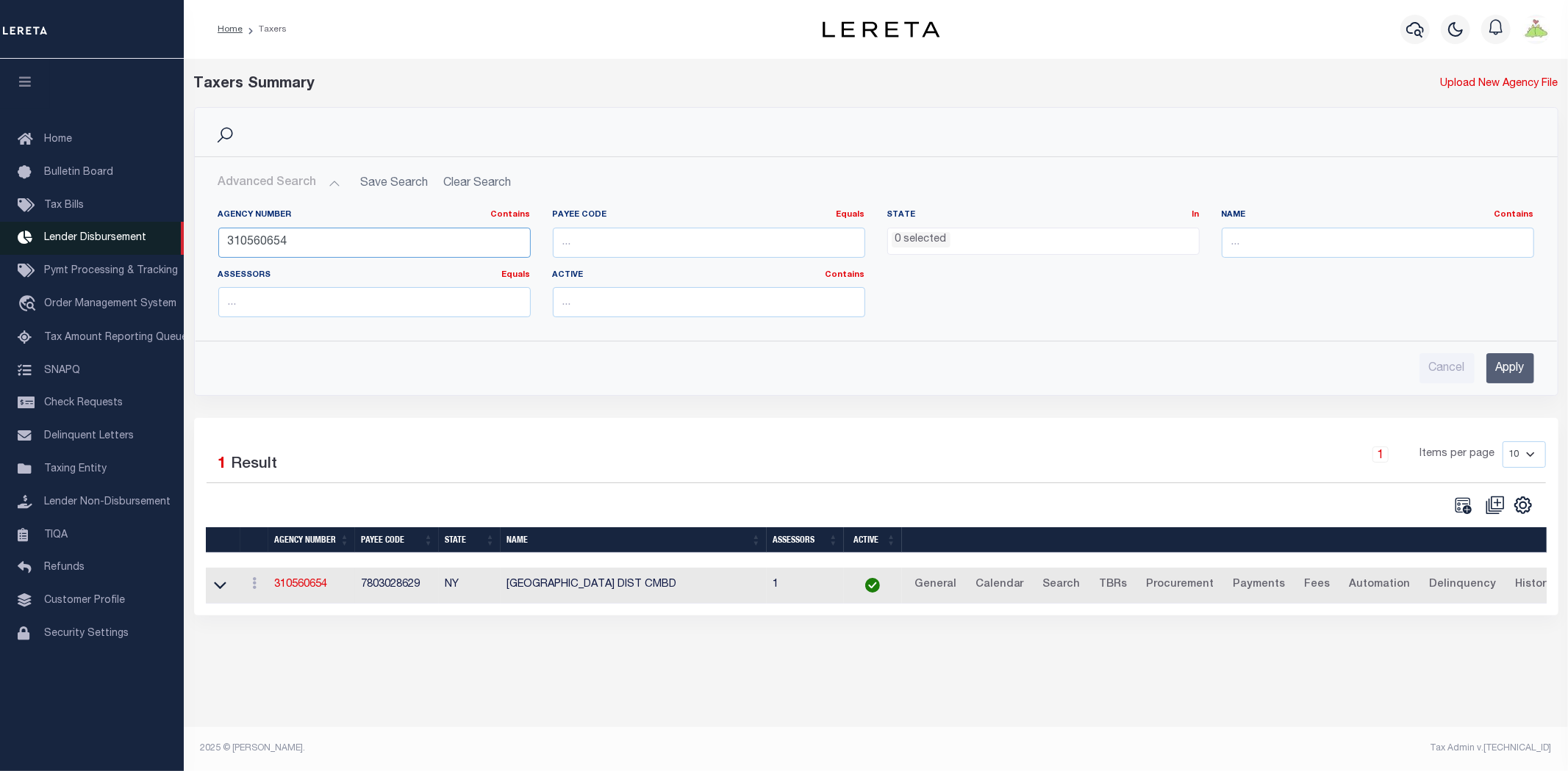
drag, startPoint x: 318, startPoint y: 239, endPoint x: 0, endPoint y: 251, distance: 318.2
click at [0, 250] on div "Home Taxers Profile" at bounding box center [784, 376] width 1568 height 753
type input "370440213"
click at [1502, 368] on input "Apply" at bounding box center [1510, 369] width 48 height 30
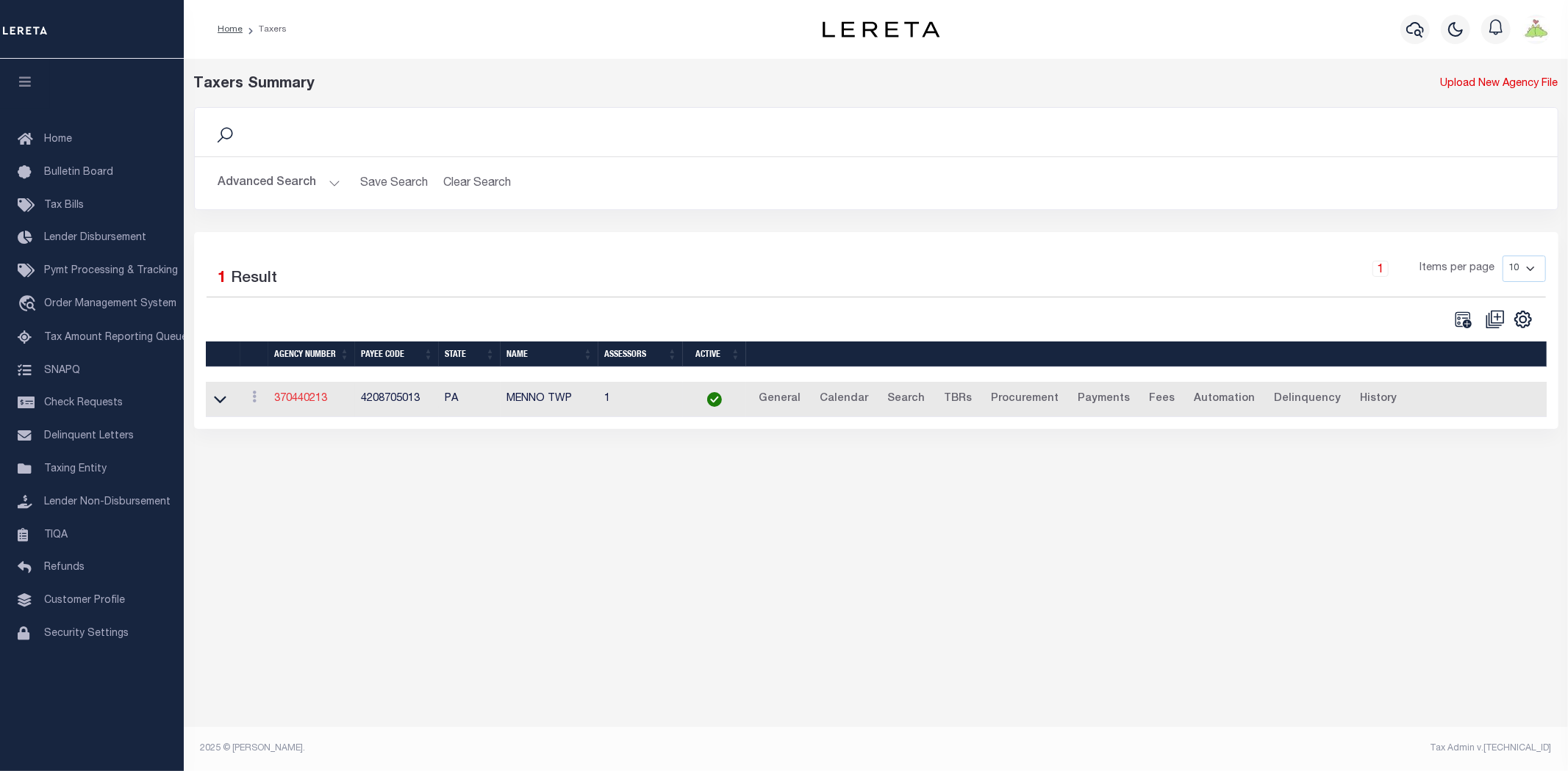
click at [290, 402] on link "370440213" at bounding box center [300, 399] width 53 height 10
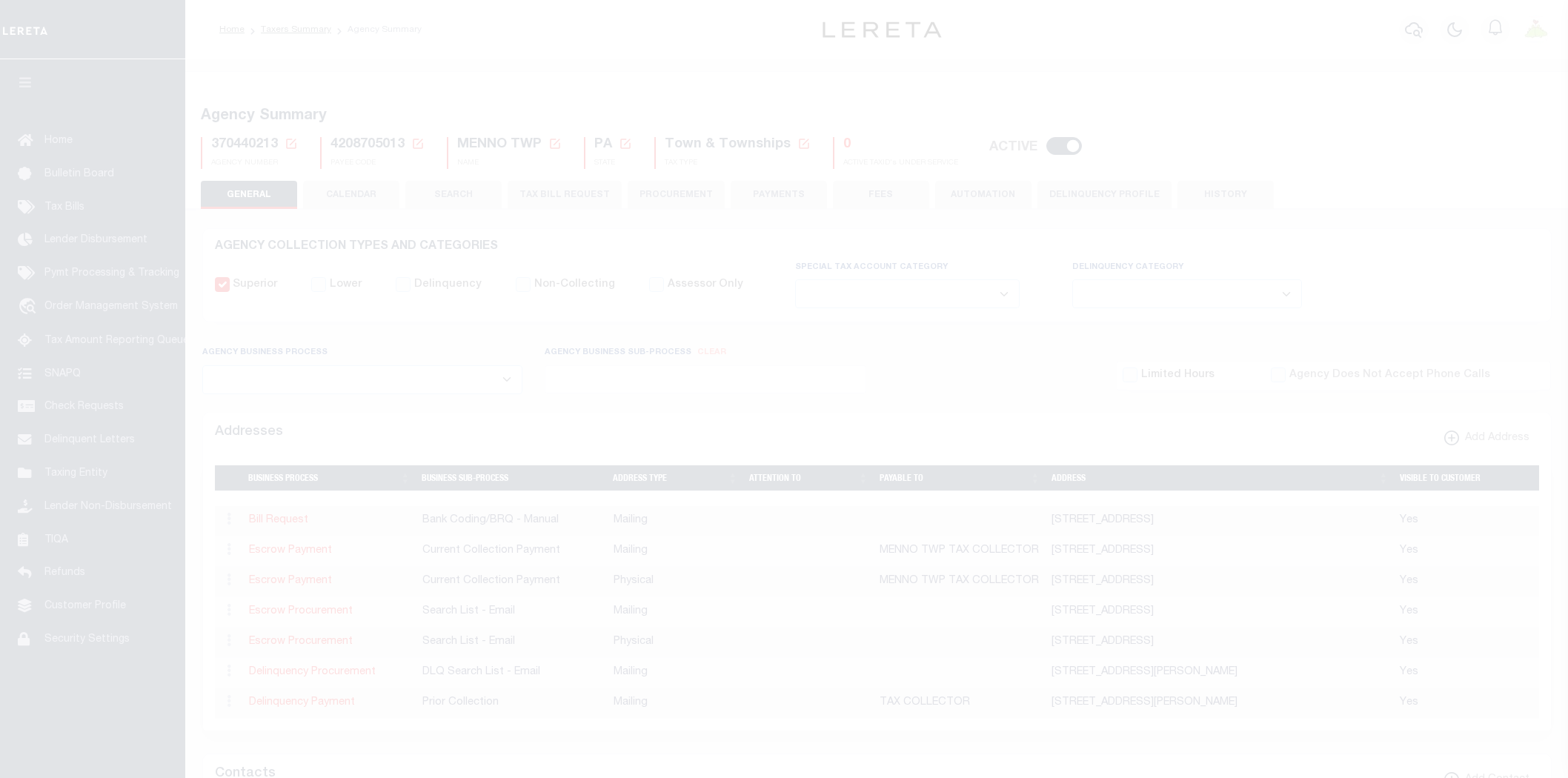
select select
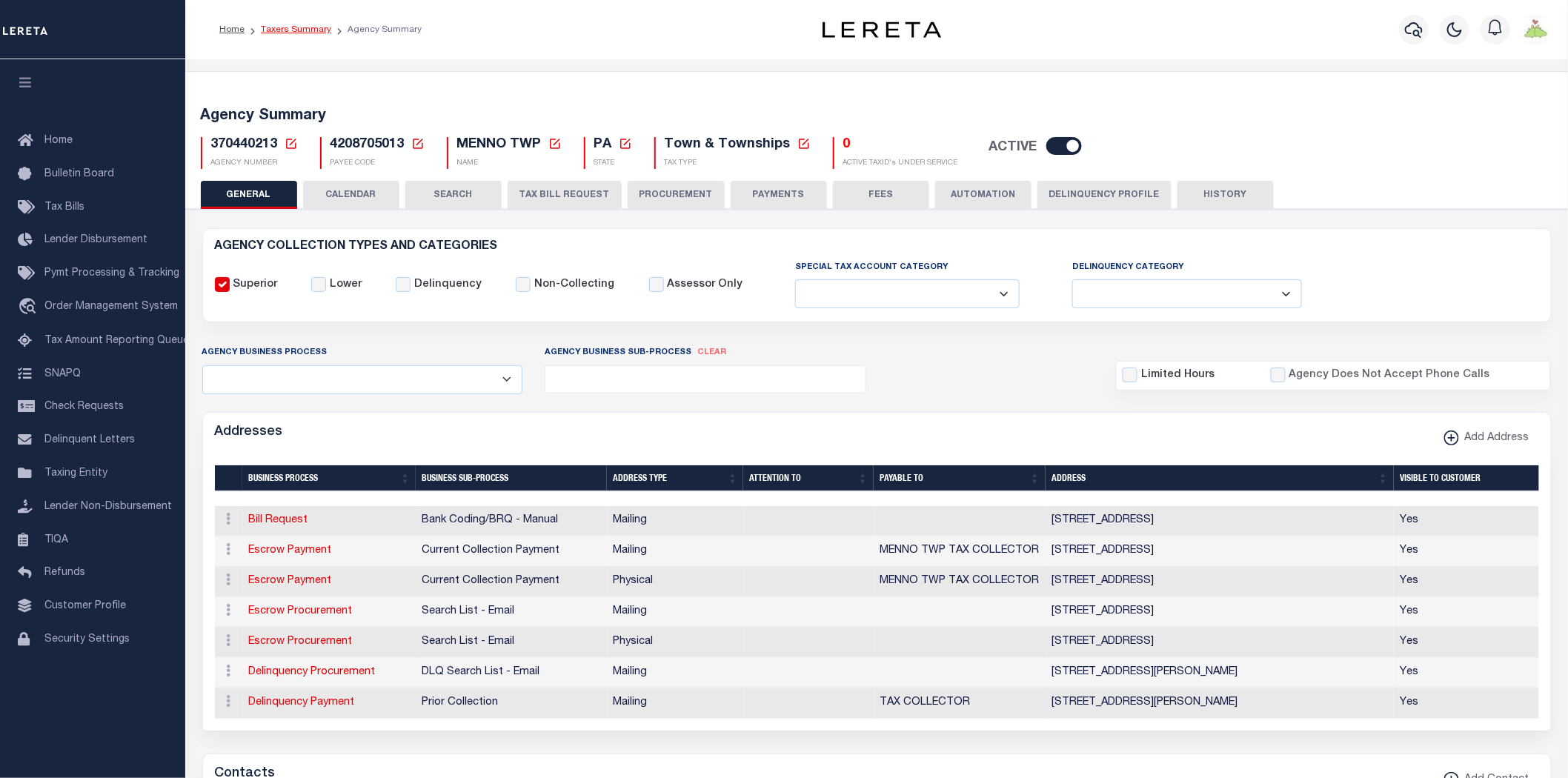
click at [292, 26] on link "Taxers Summary" at bounding box center [296, 29] width 70 height 9
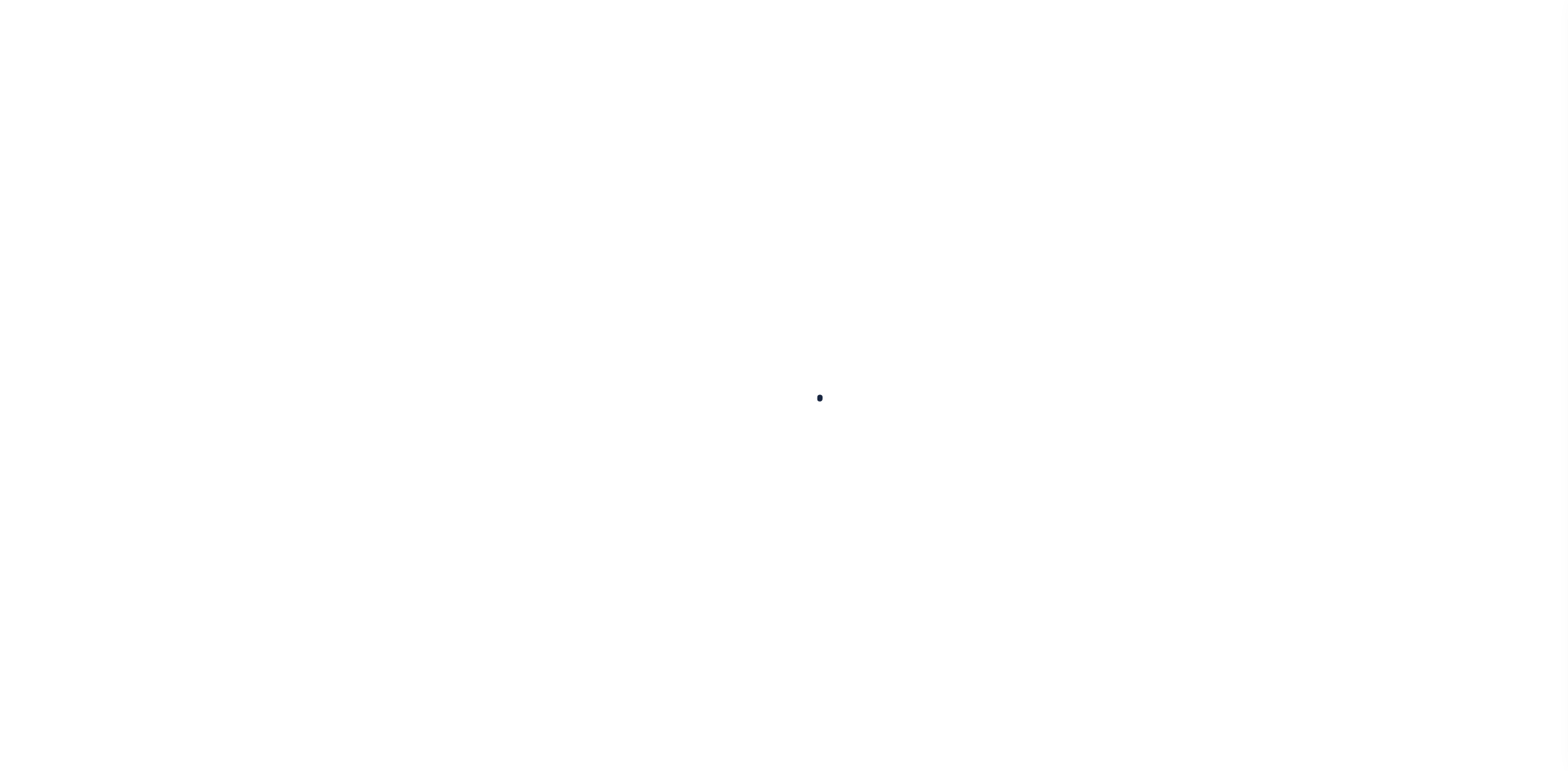
select select
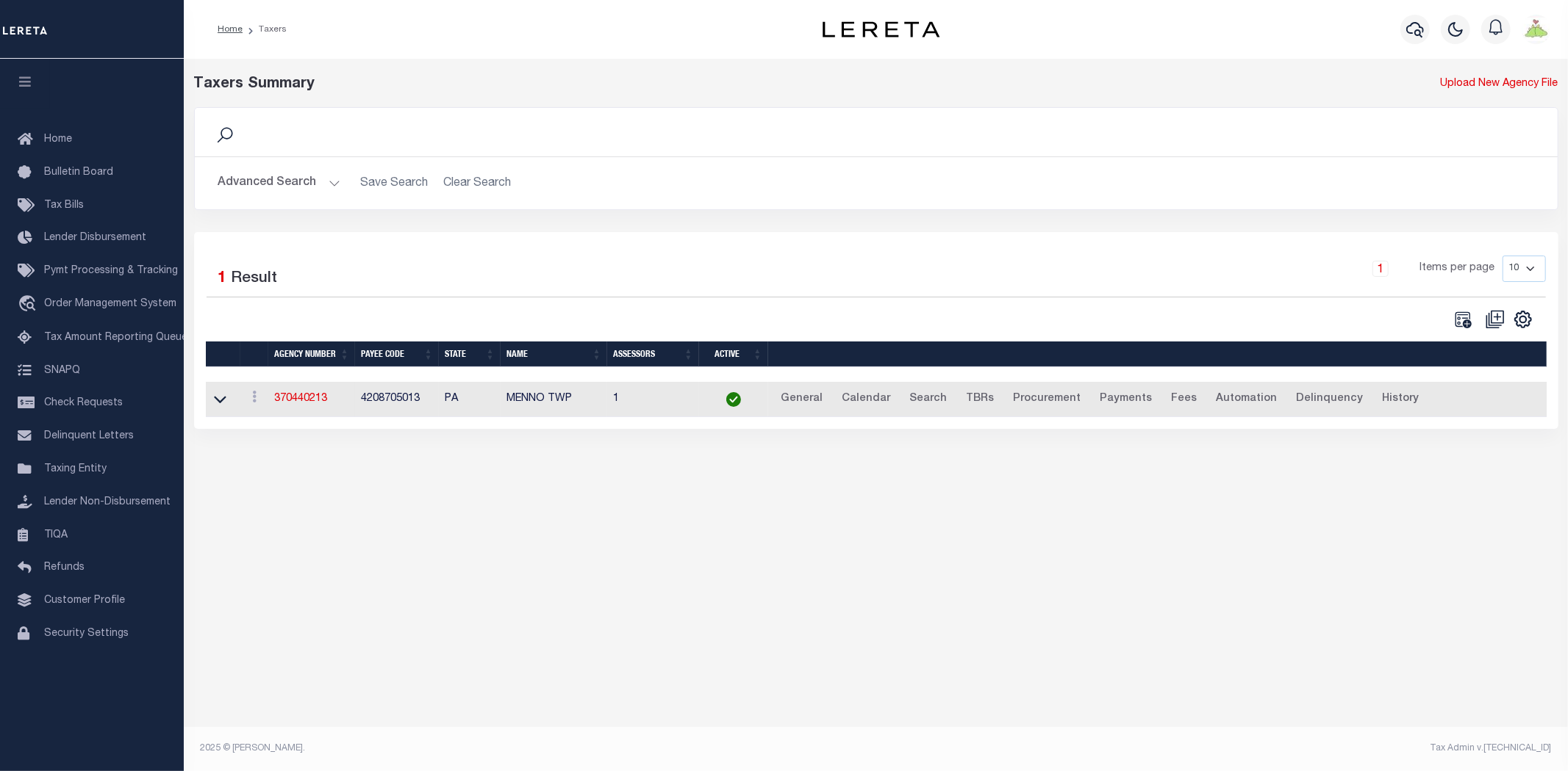
click at [268, 181] on button "Advanced Search" at bounding box center [280, 183] width 122 height 29
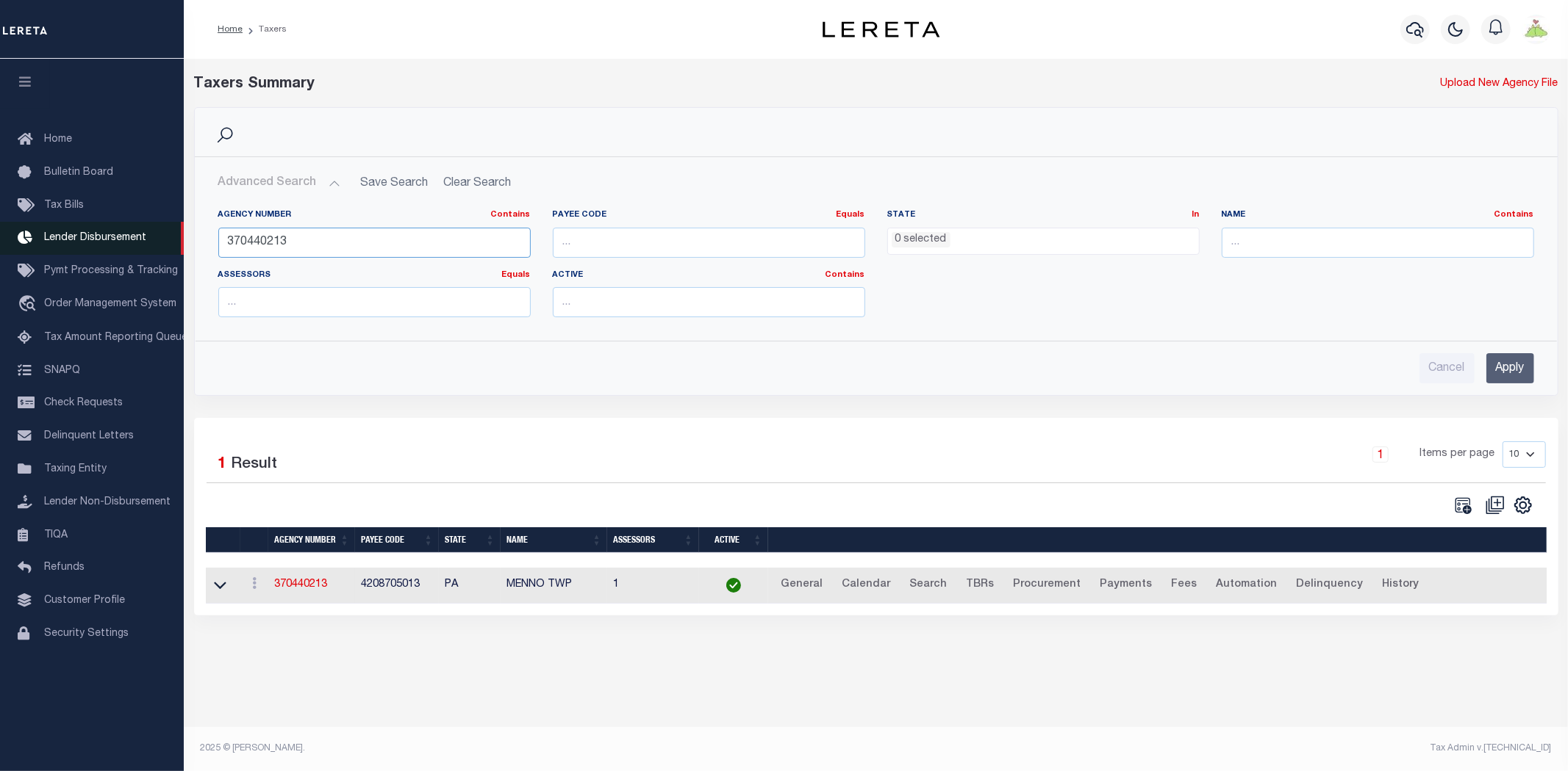
drag, startPoint x: 341, startPoint y: 241, endPoint x: 12, endPoint y: 241, distance: 329.0
click at [12, 241] on div "Home Taxers Profile" at bounding box center [784, 376] width 1568 height 753
type input "070030202"
click at [1509, 368] on input "Apply" at bounding box center [1510, 369] width 48 height 30
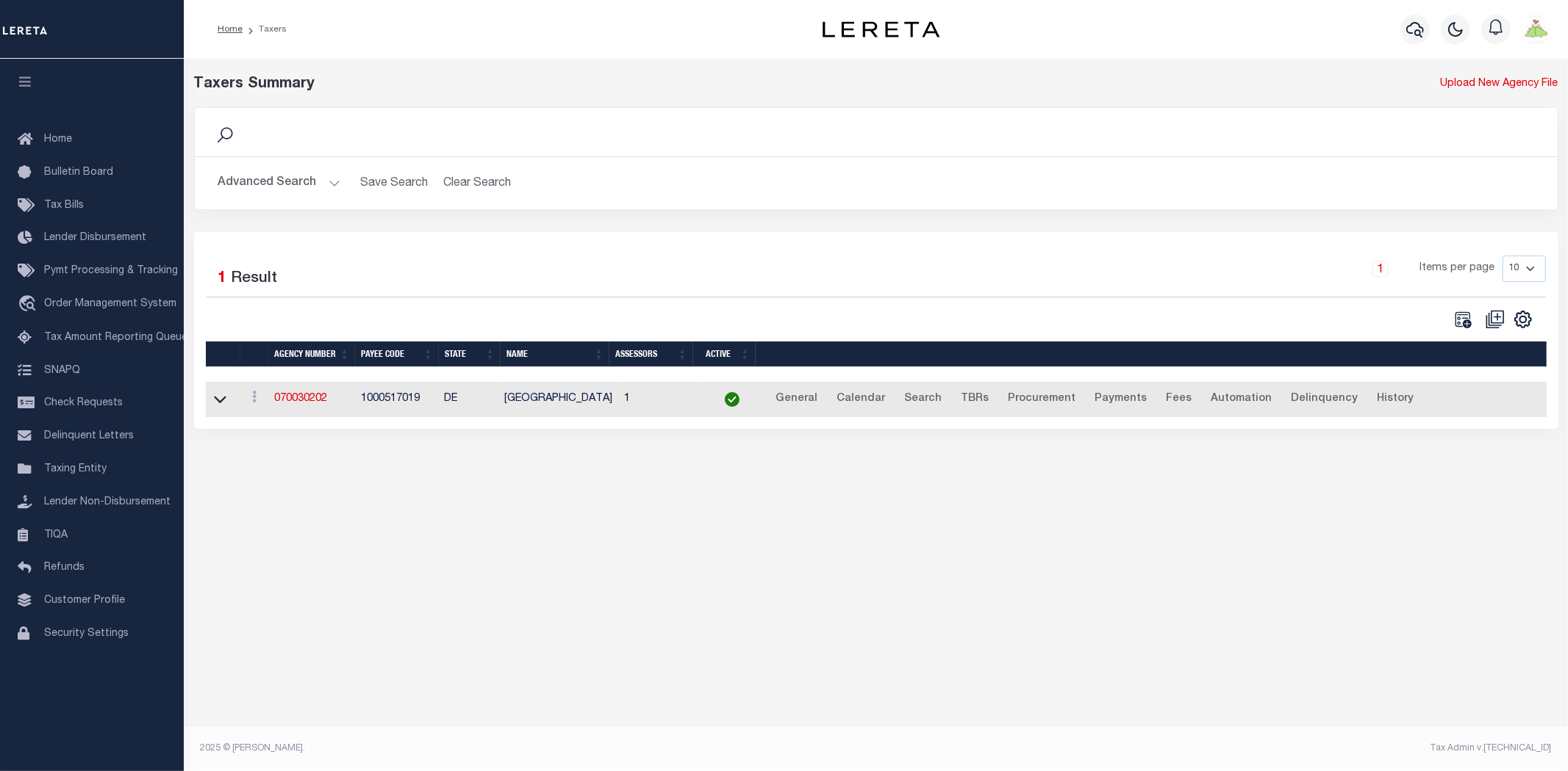
click at [300, 393] on td "070030202" at bounding box center [312, 400] width 86 height 36
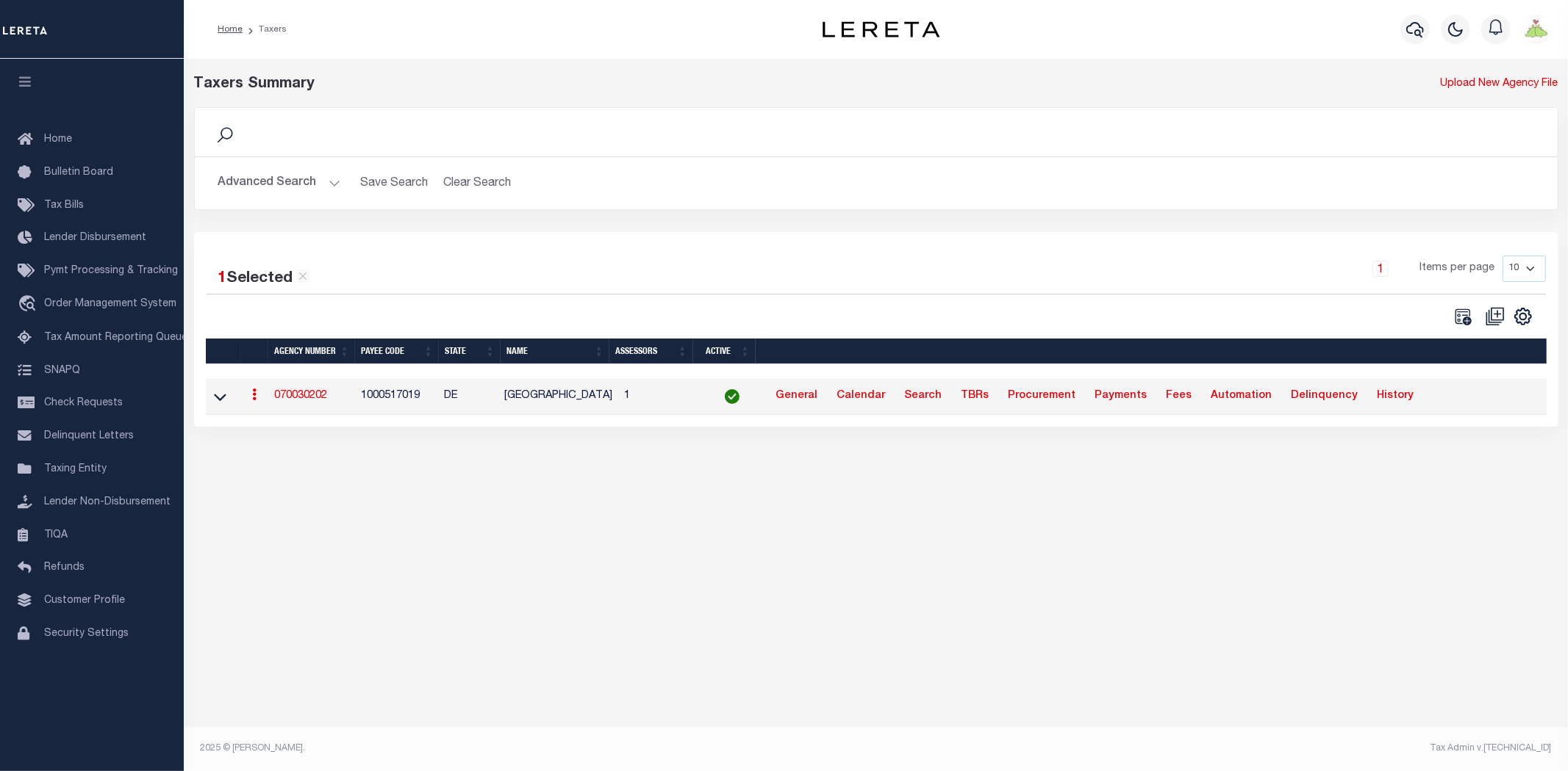
click at [300, 393] on link "070030202" at bounding box center [300, 396] width 53 height 10
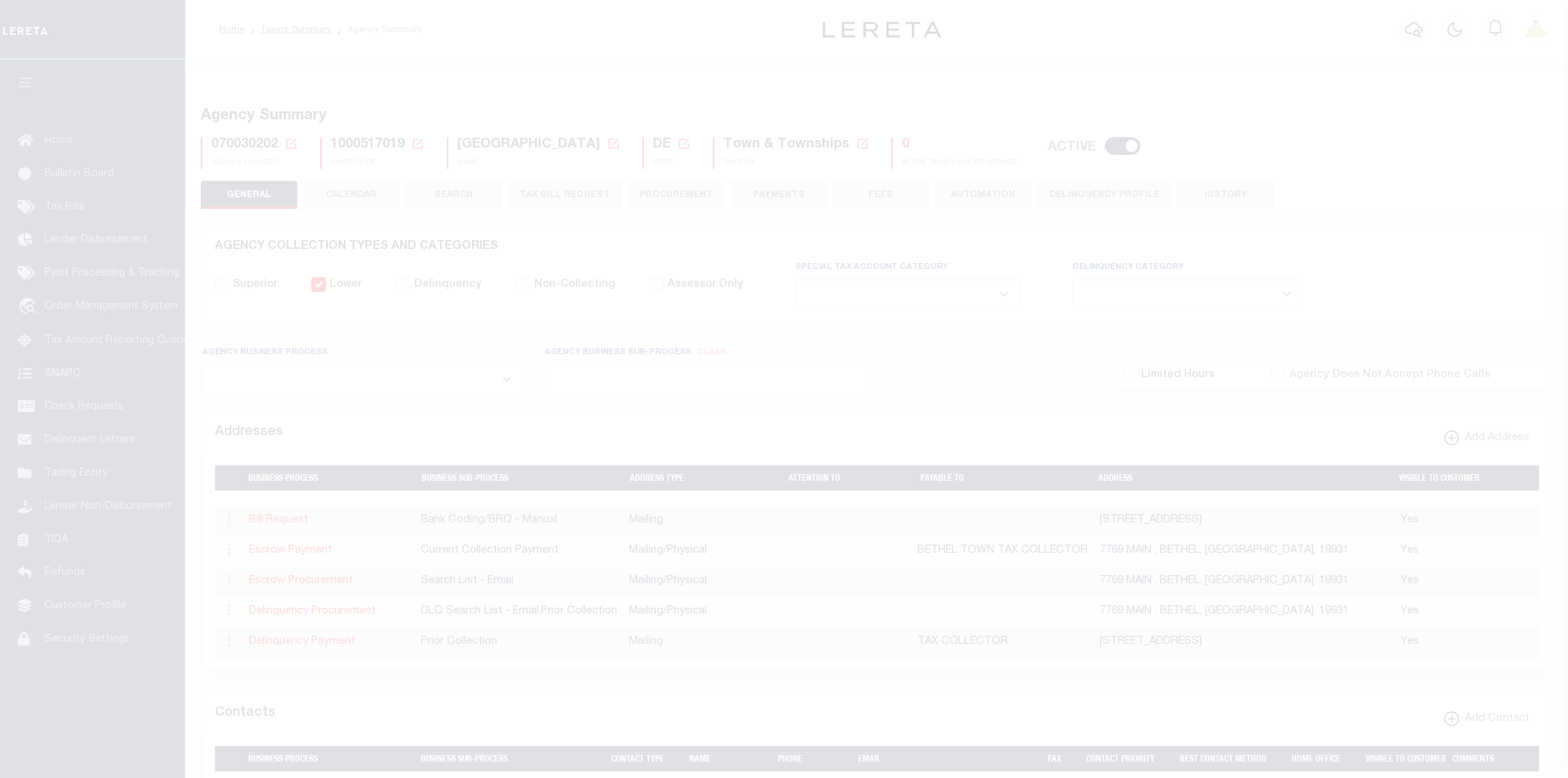
select select
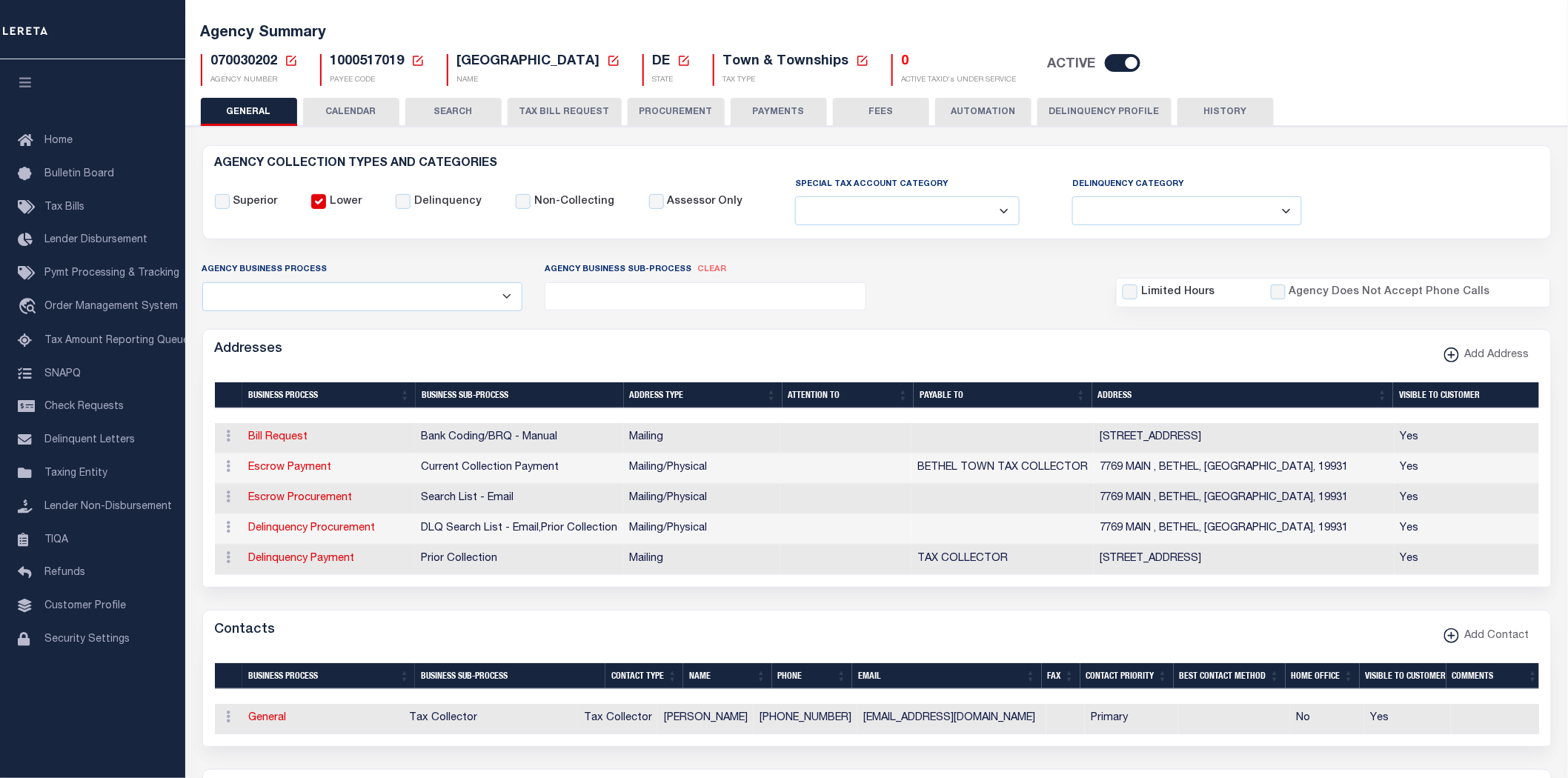
scroll to position [82, 0]
click at [1212, 112] on button "HISTORY" at bounding box center [1226, 113] width 97 height 28
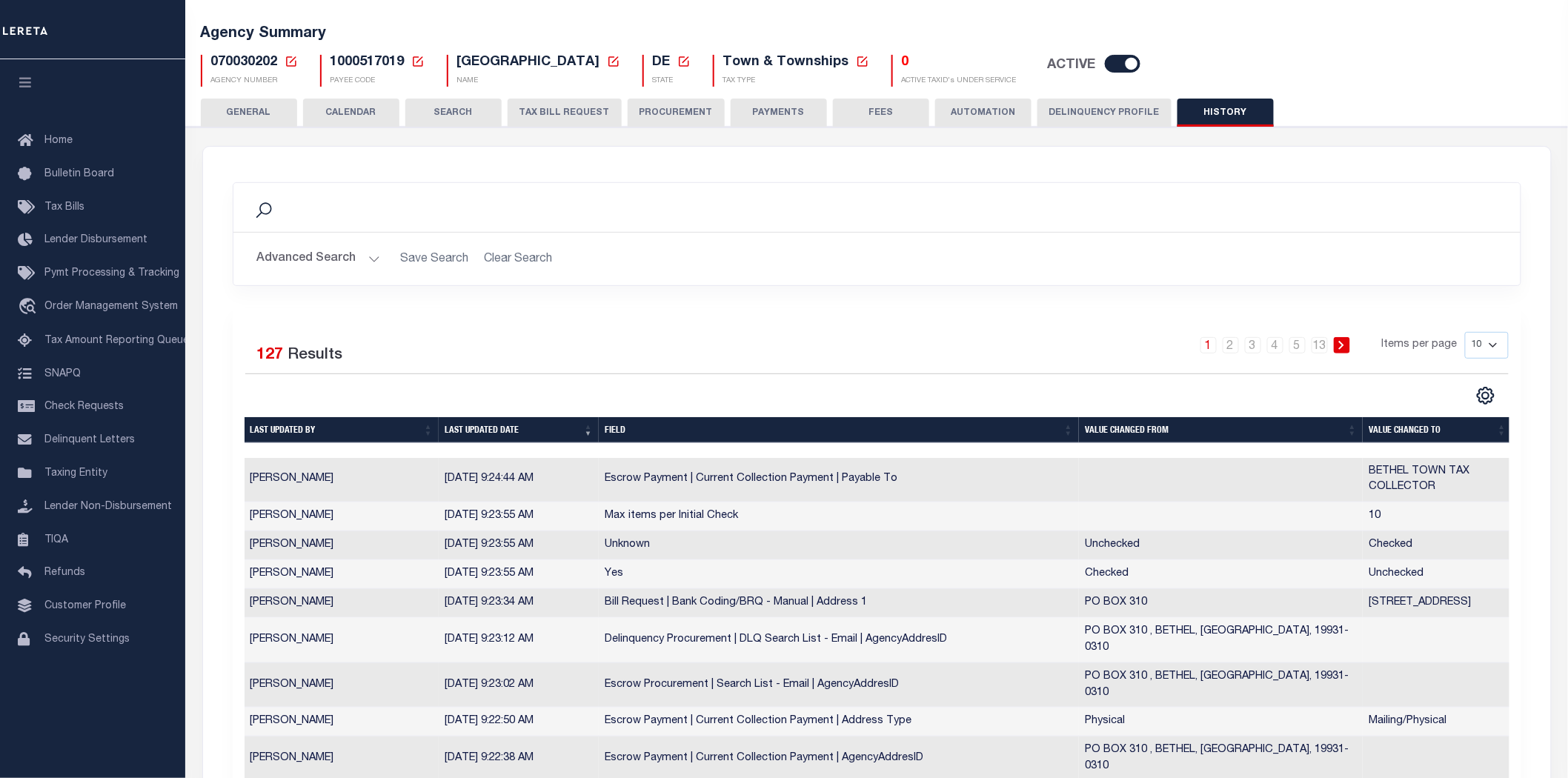
scroll to position [165, 0]
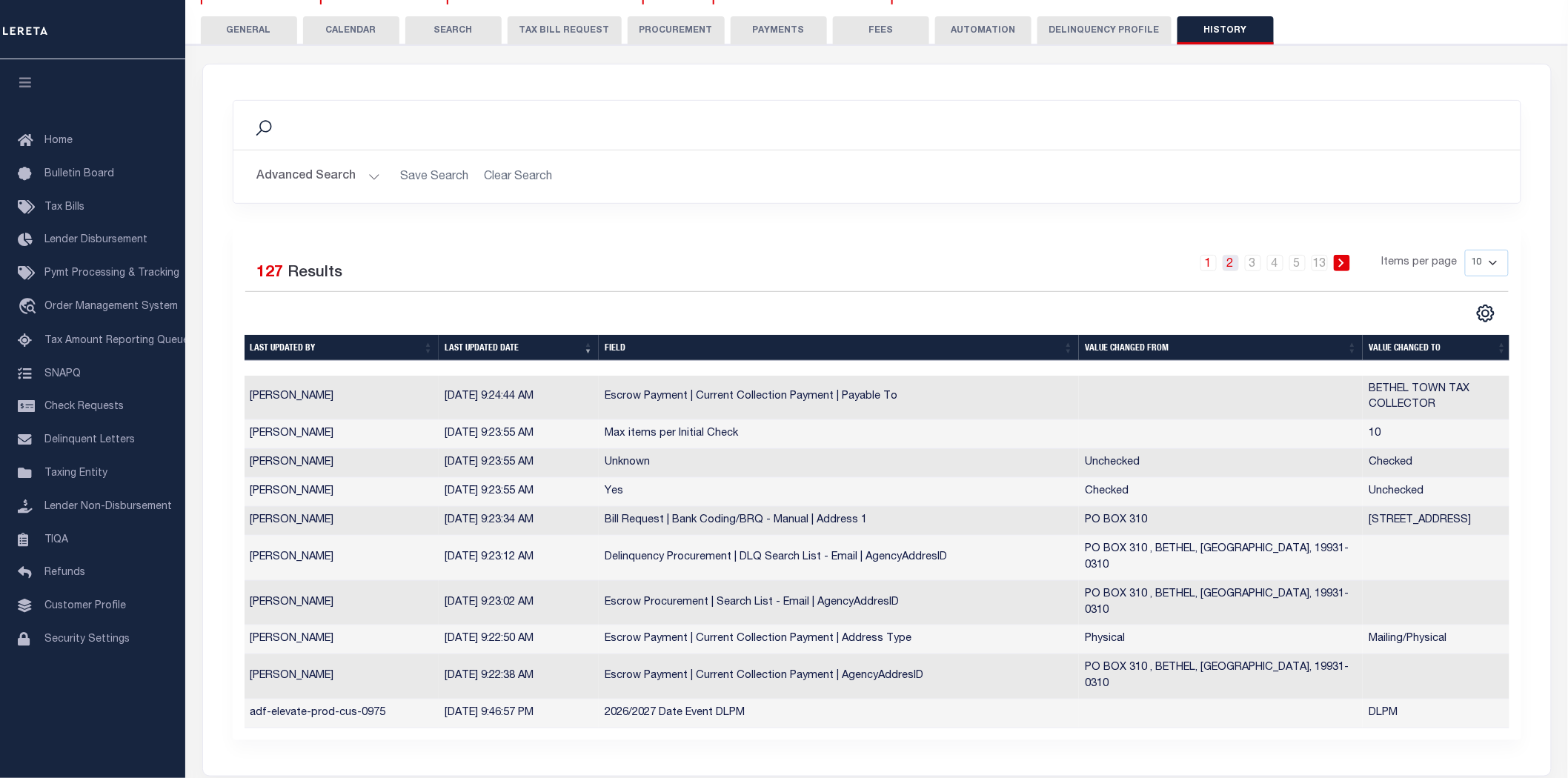
click at [1234, 264] on link "2" at bounding box center [1230, 262] width 16 height 16
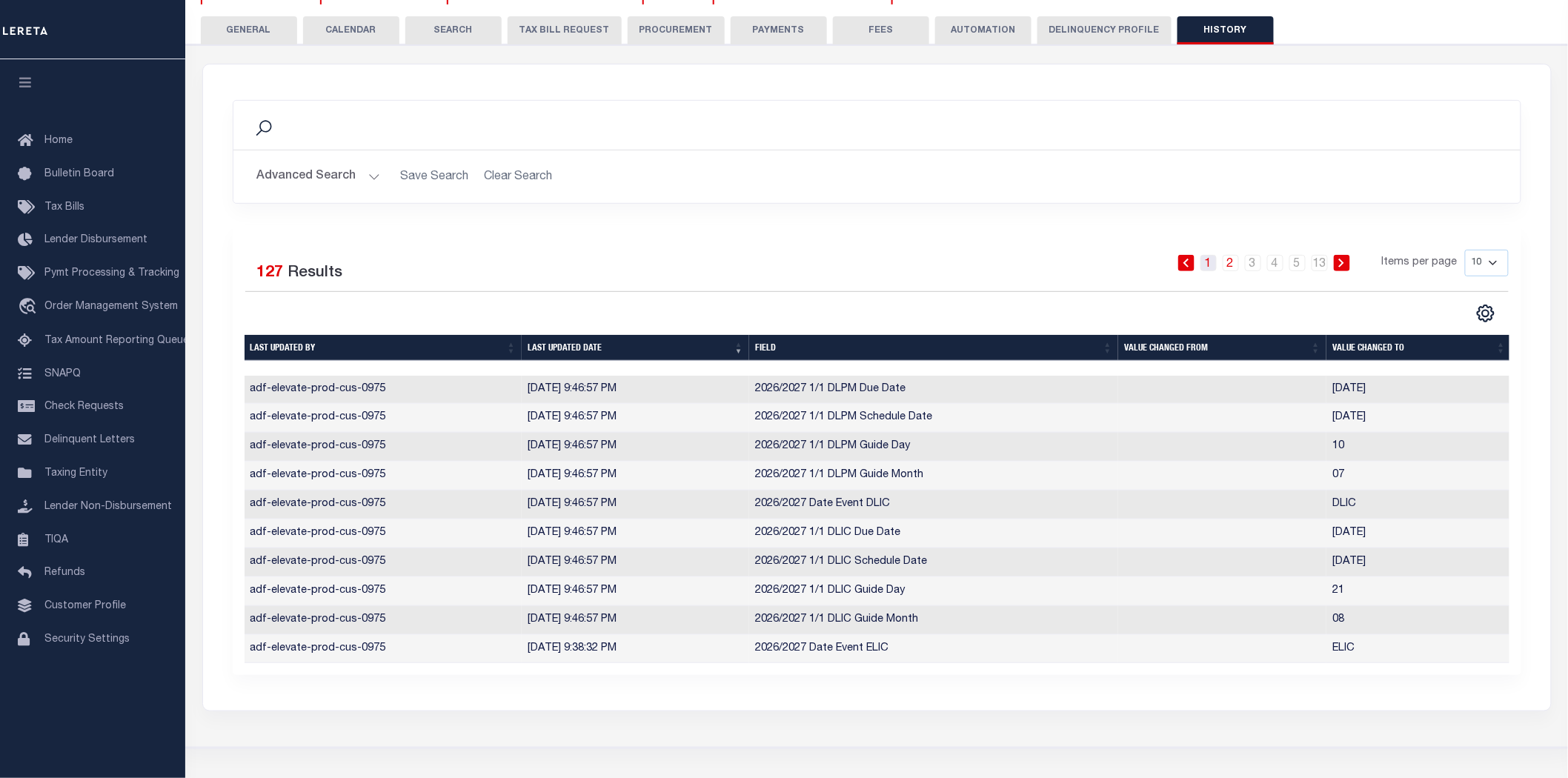
click at [1210, 261] on link "1" at bounding box center [1208, 262] width 16 height 16
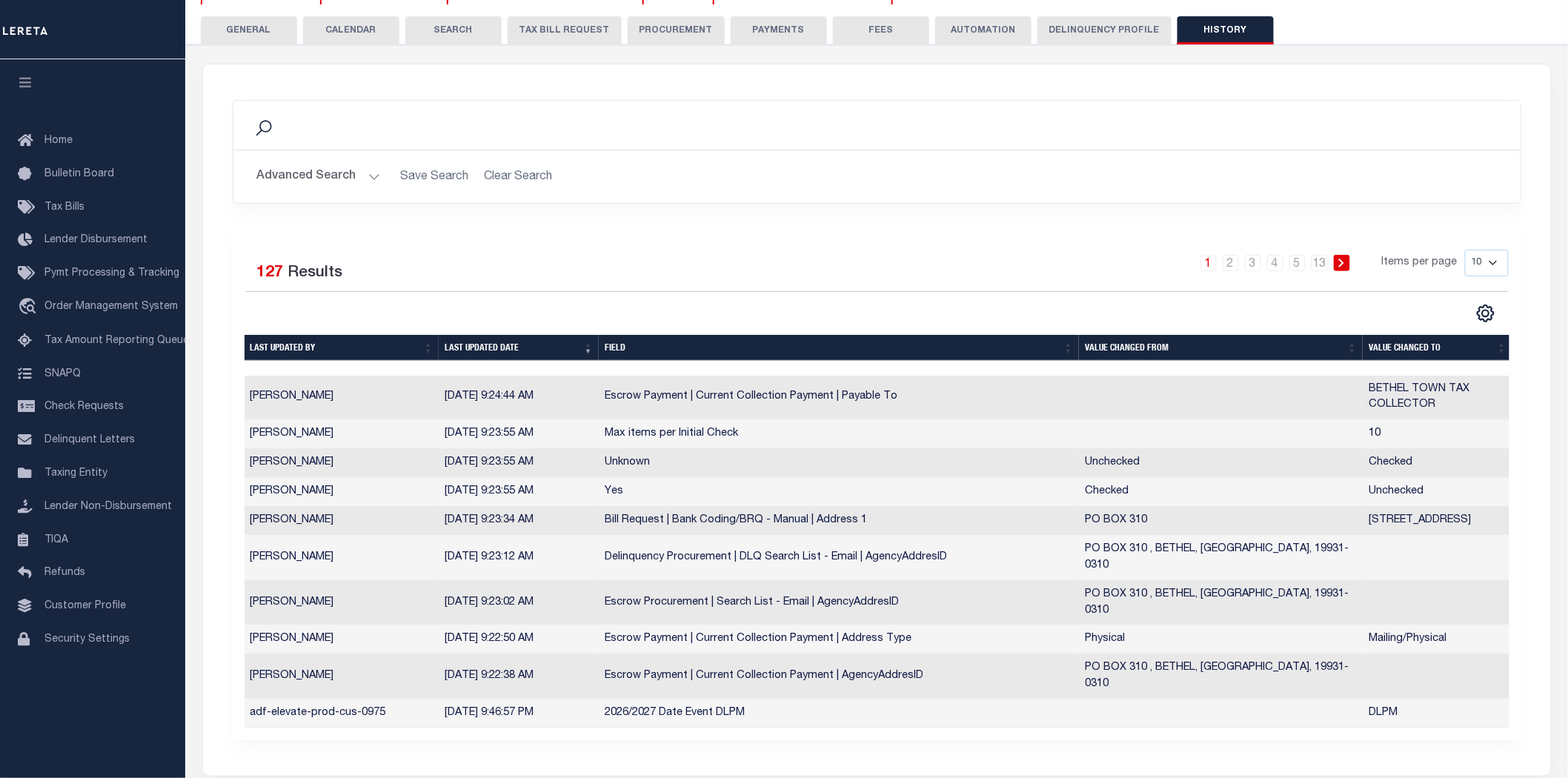
click at [252, 36] on button "GENERAL" at bounding box center [249, 30] width 97 height 28
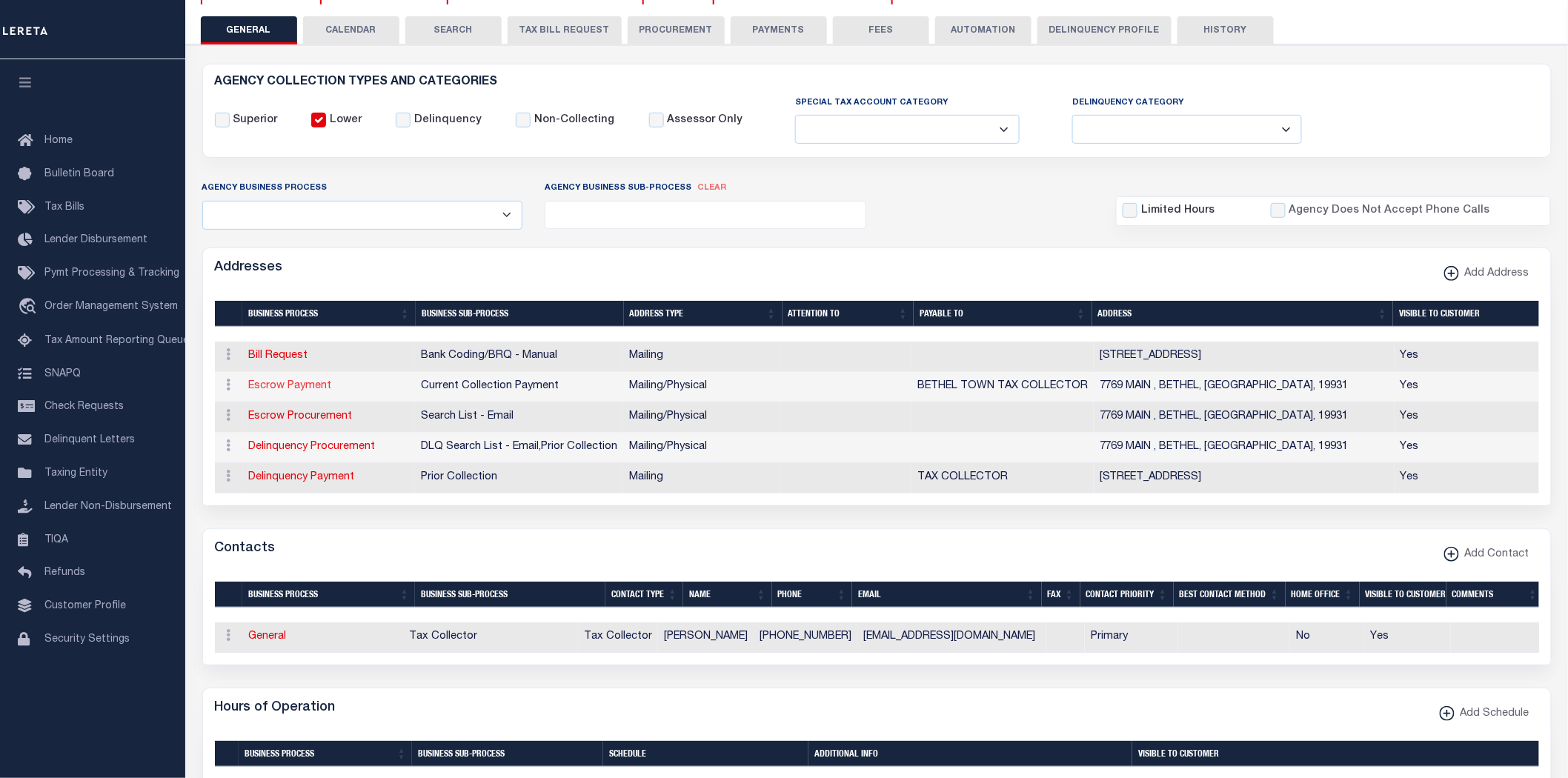
click at [275, 386] on link "Escrow Payment" at bounding box center [291, 386] width 83 height 10
select select "1"
checkbox input "false"
select select
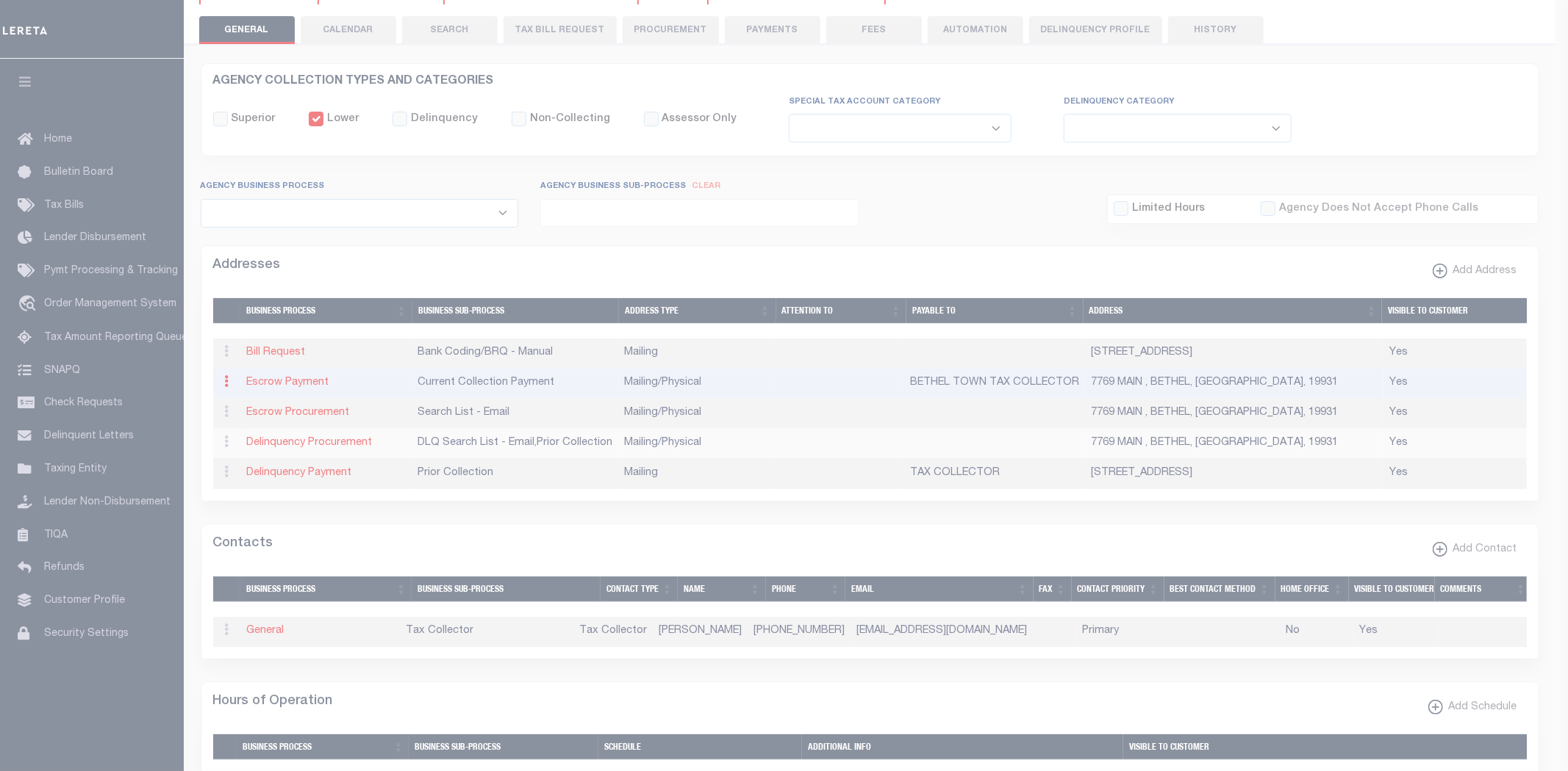
type input "7769 MAIN"
type input "BETHEL"
select select "DE"
type input "19931"
select select "5"
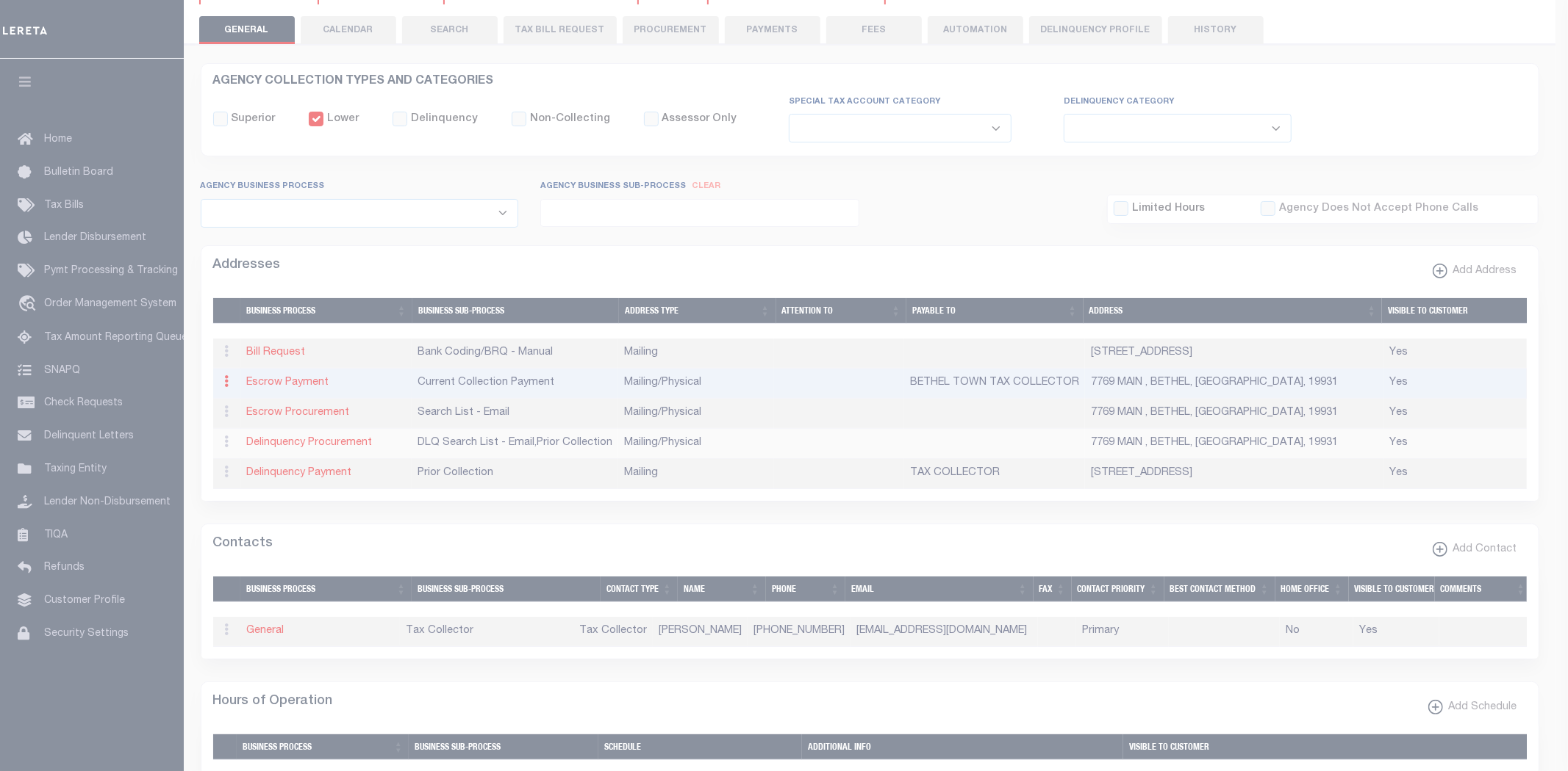
checkbox input "true"
type input "BETHEL TOWN TAX COLLECTOR"
select select "3"
select select "11"
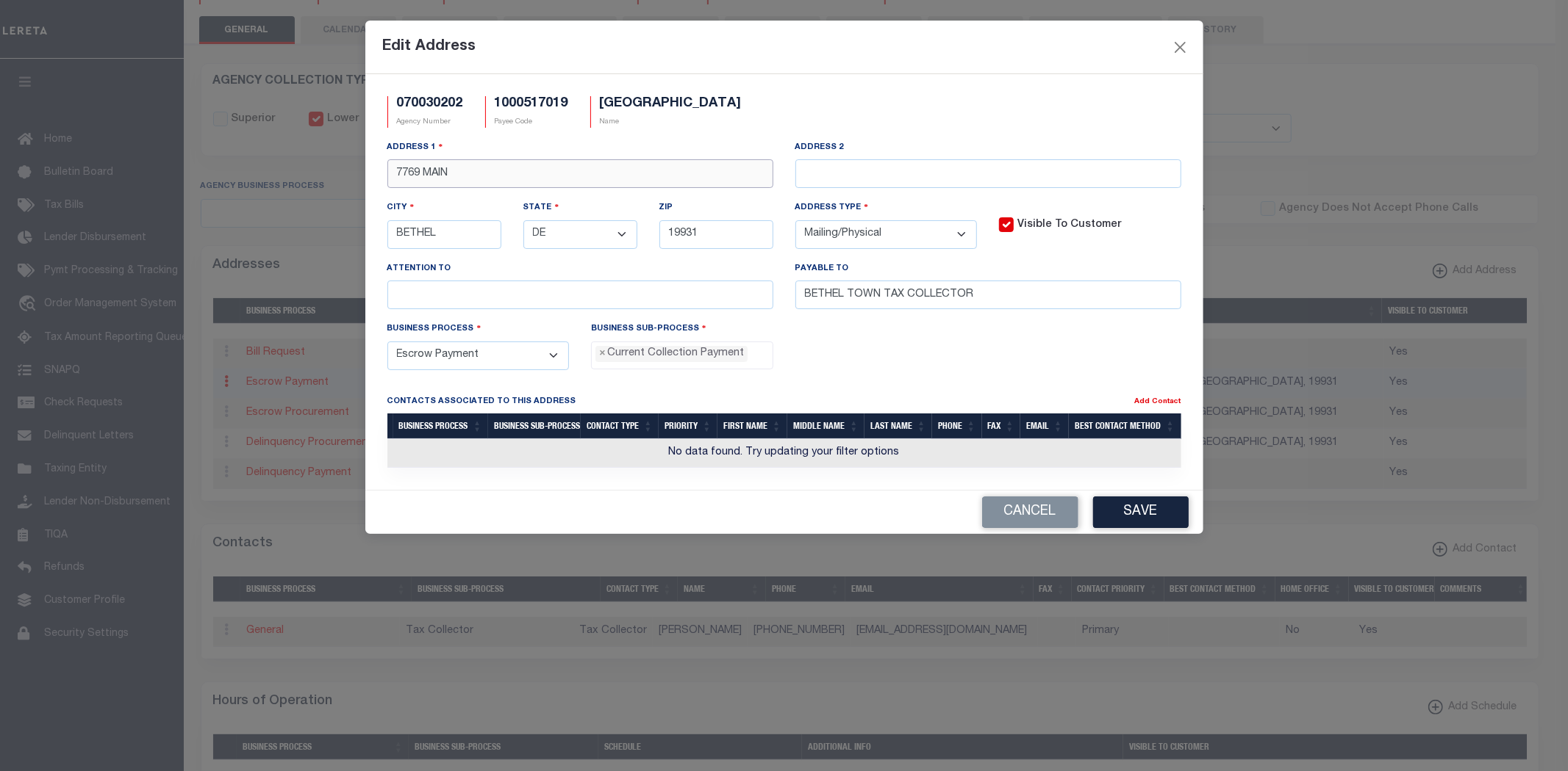
click at [503, 174] on input "7769 MAIN" at bounding box center [580, 174] width 386 height 29
click at [513, 170] on input "7769 MAIN" at bounding box center [580, 174] width 386 height 29
type input "7769 MAIN STREET"
click at [1148, 515] on button "Save" at bounding box center [1141, 512] width 96 height 32
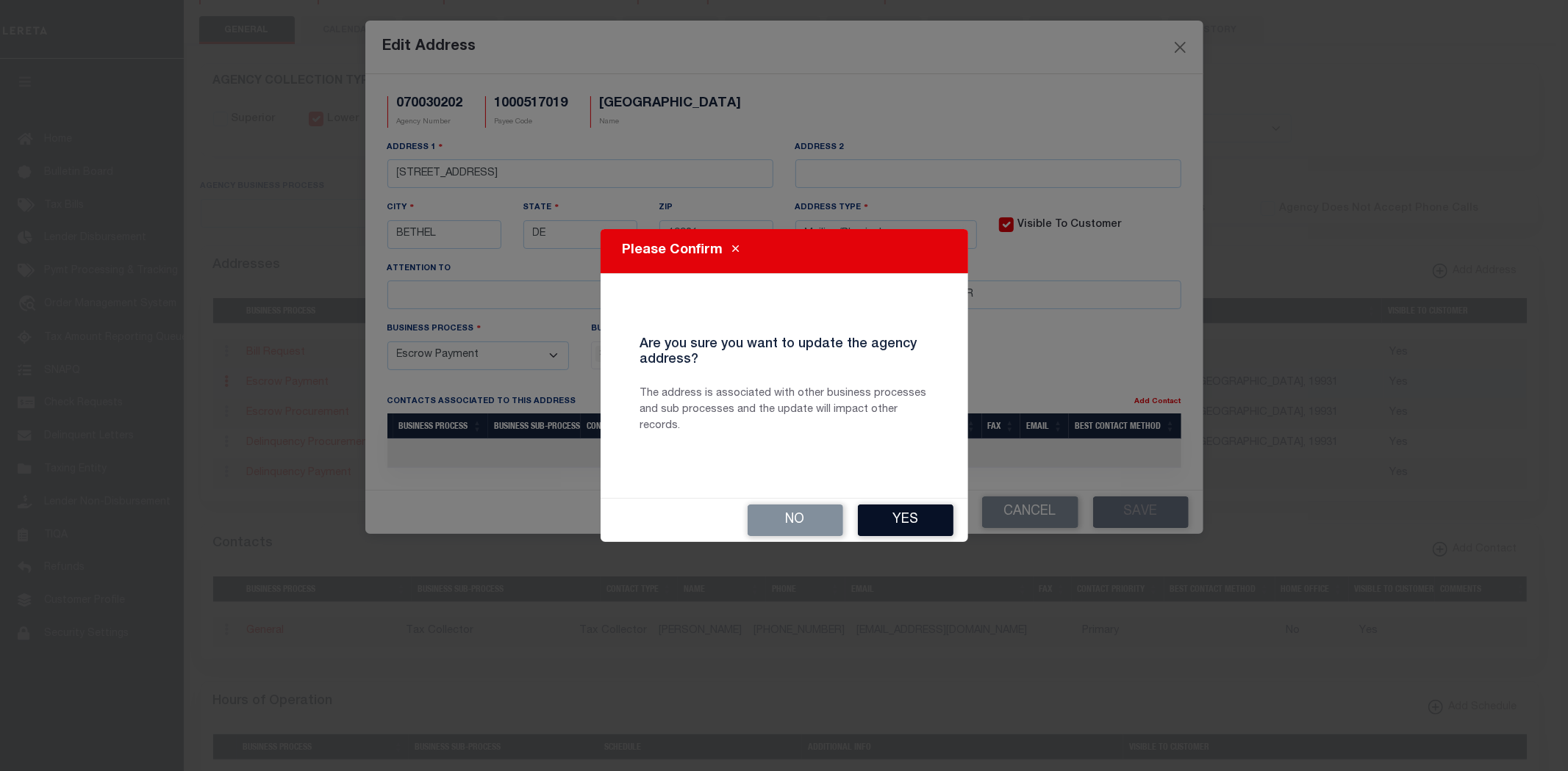
click at [915, 518] on button "Yes" at bounding box center [906, 521] width 96 height 32
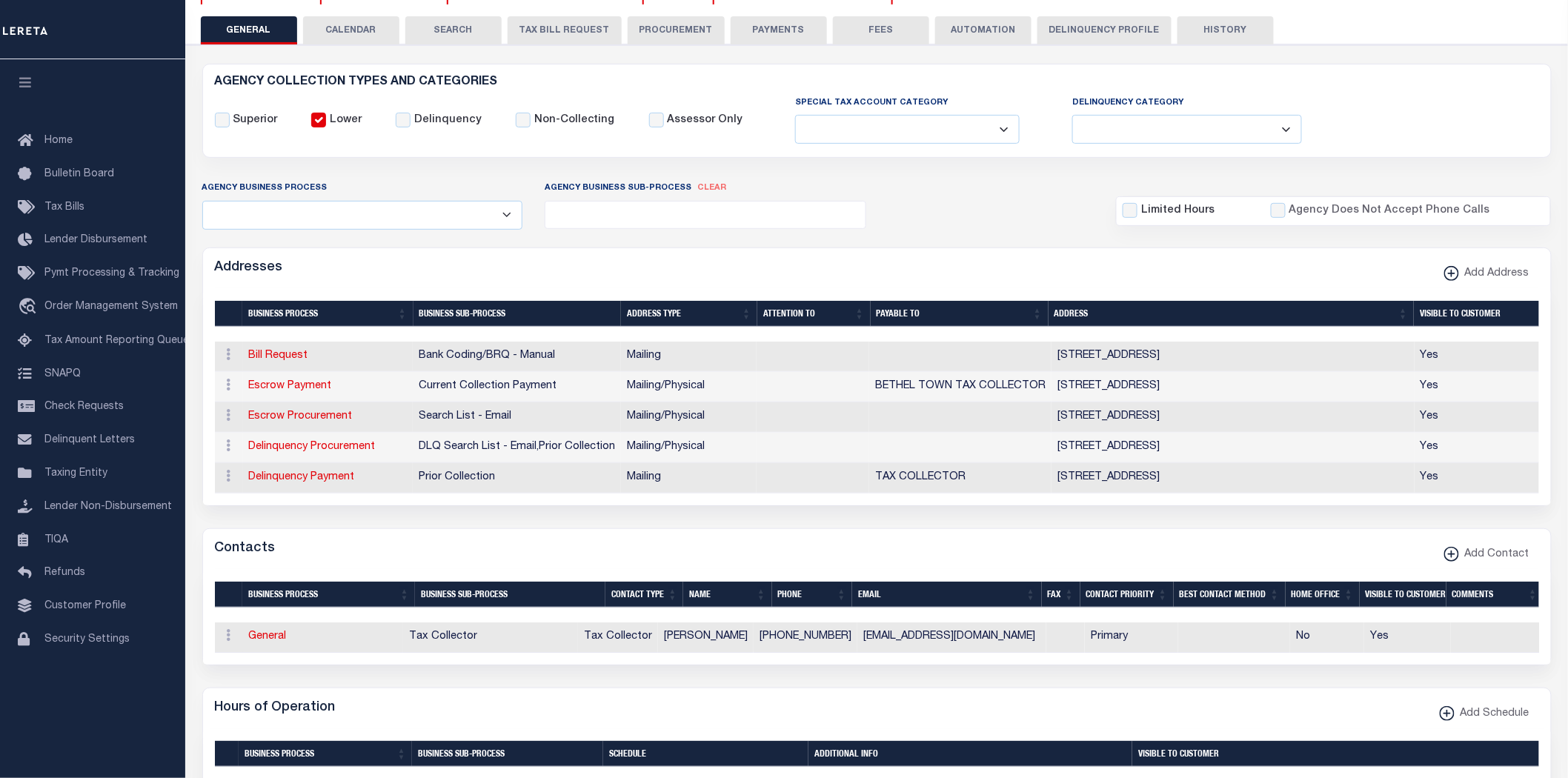
click at [1108, 539] on div "Contacts Add Contact" at bounding box center [877, 549] width 1348 height 41
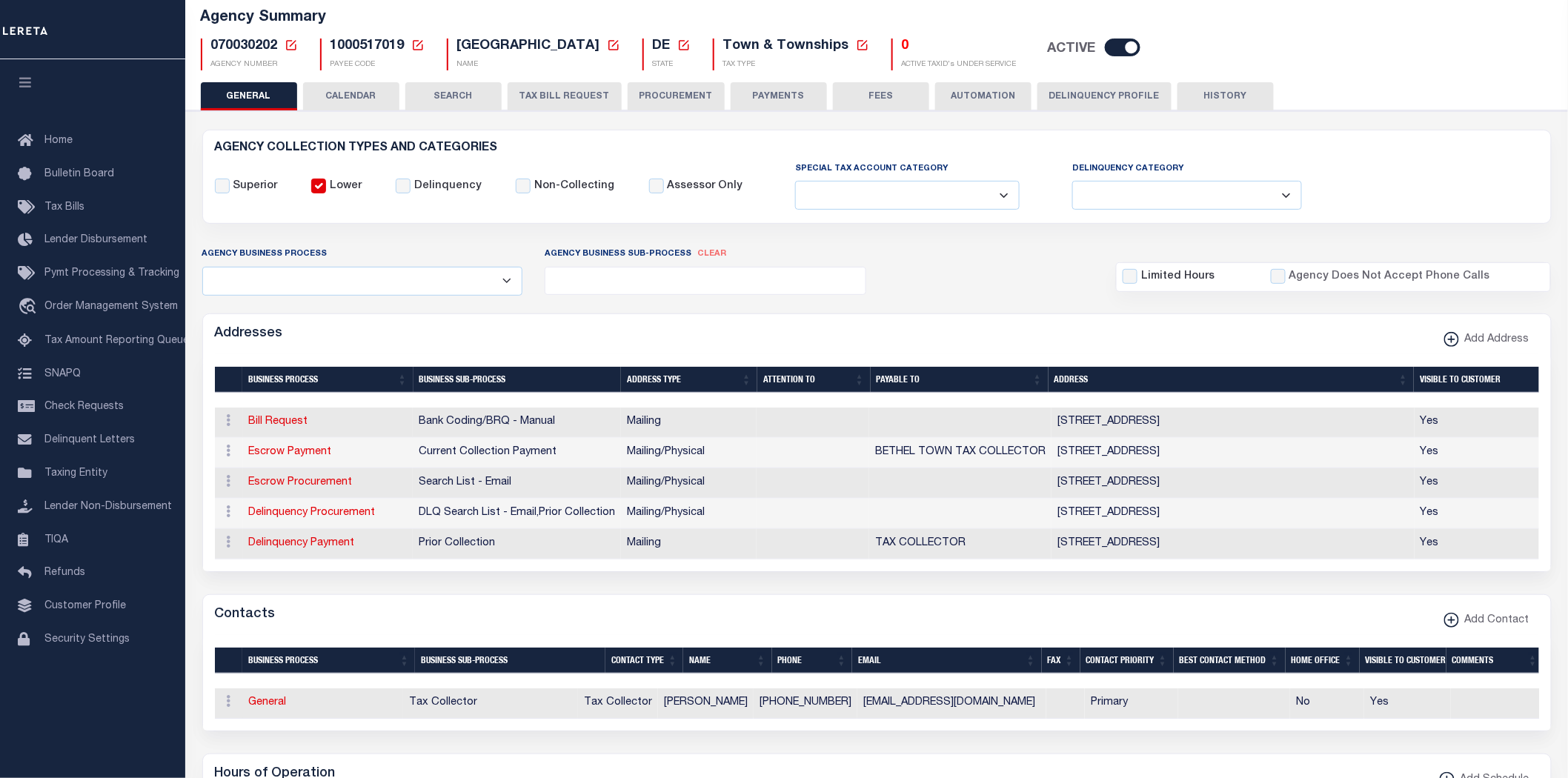
scroll to position [0, 0]
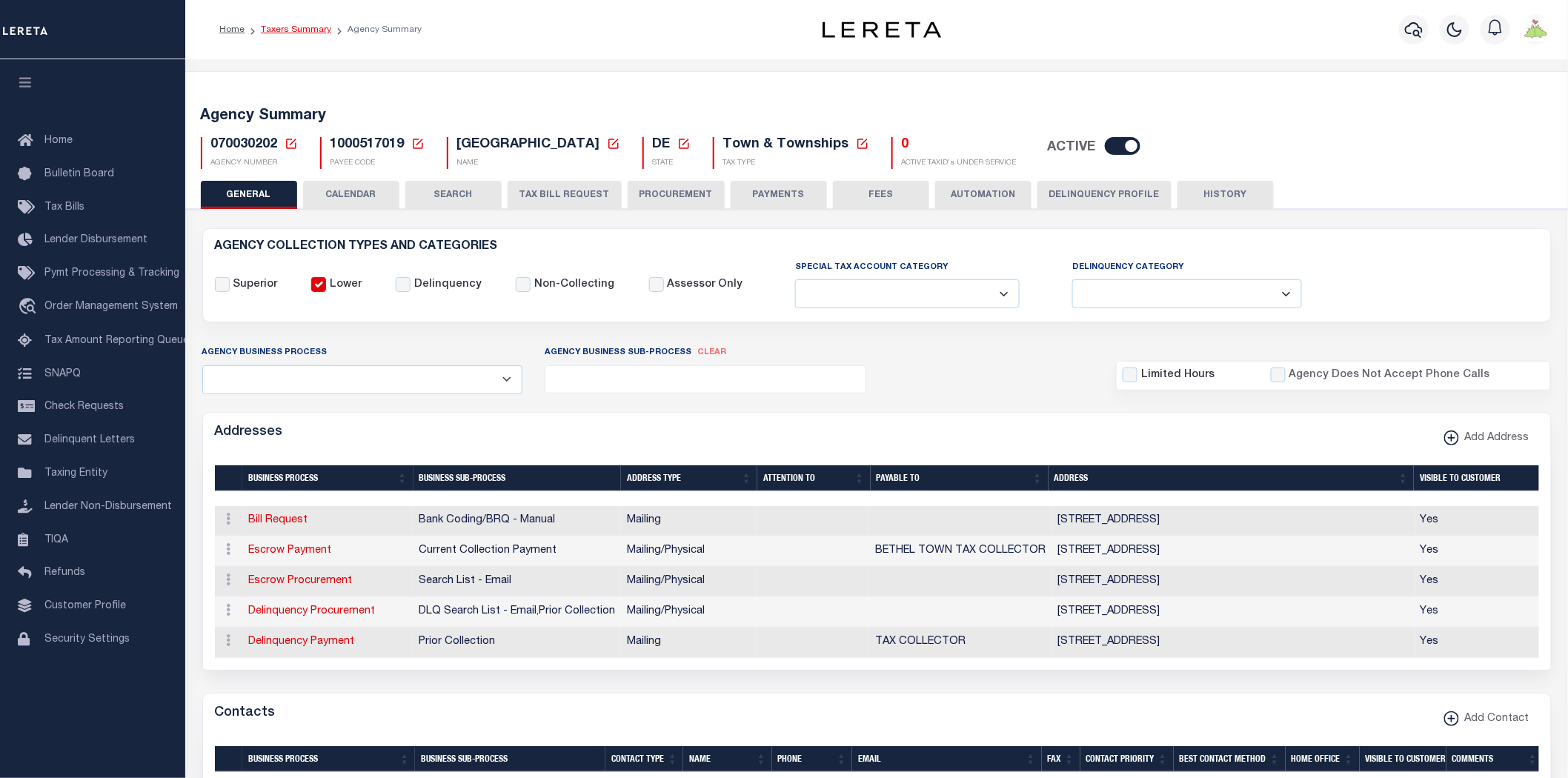
click at [309, 28] on link "Taxers Summary" at bounding box center [296, 29] width 70 height 9
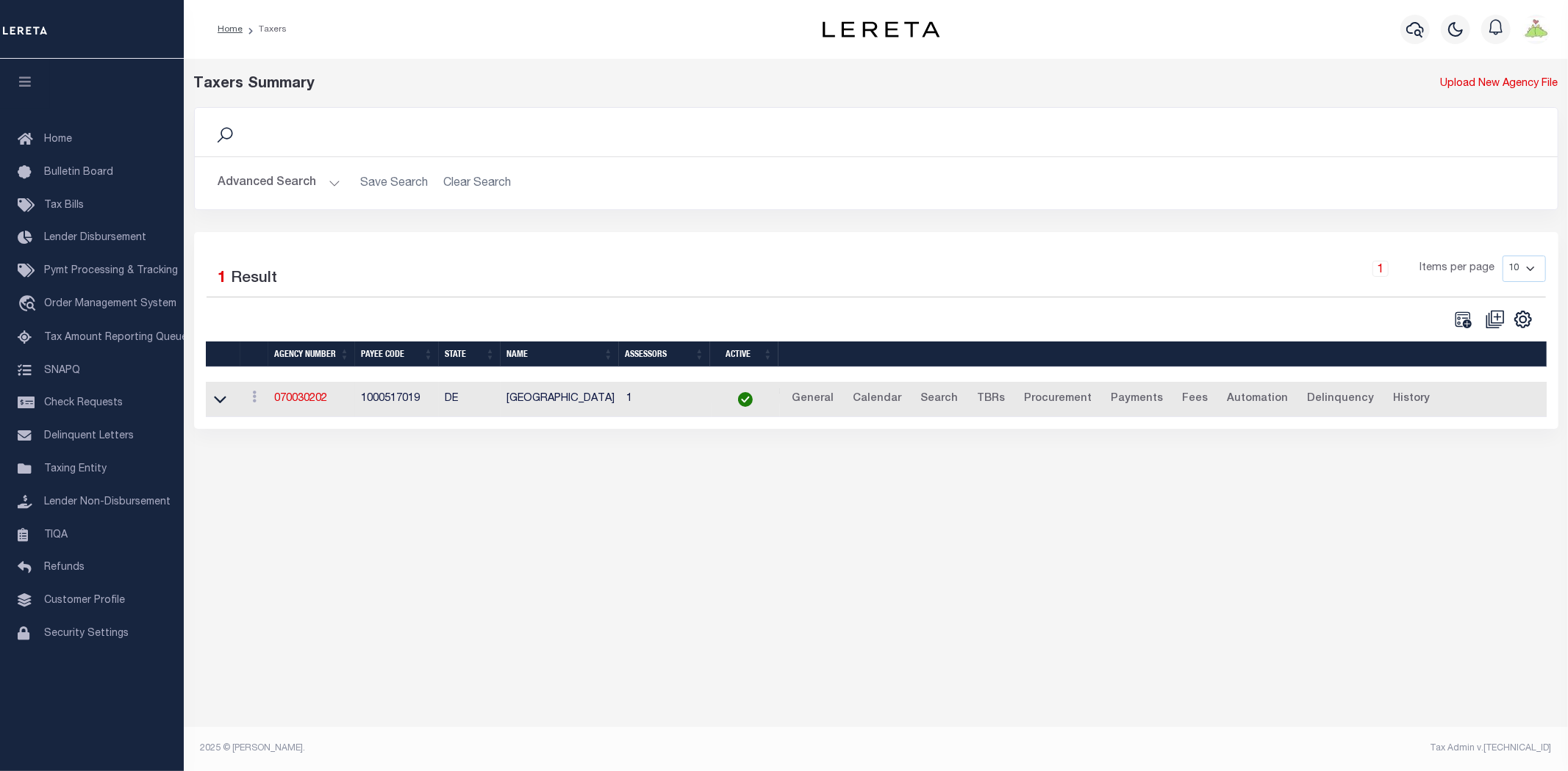
click at [267, 174] on button "Advanced Search" at bounding box center [280, 183] width 122 height 29
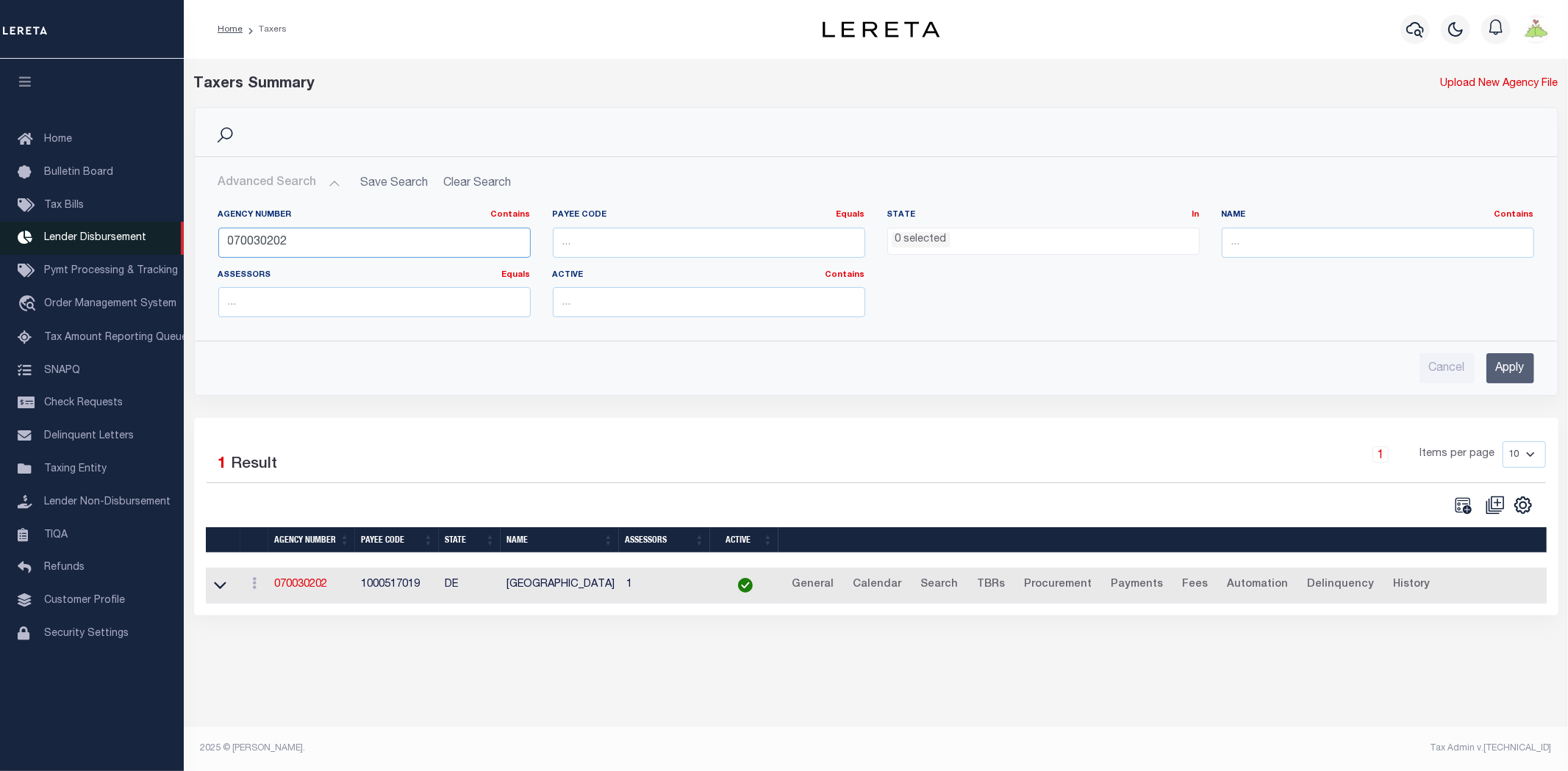
drag, startPoint x: 347, startPoint y: 245, endPoint x: 116, endPoint y: 240, distance: 231.1
click at [116, 240] on div "Home Taxers Profile" at bounding box center [784, 376] width 1568 height 753
drag, startPoint x: 350, startPoint y: 244, endPoint x: 0, endPoint y: 237, distance: 350.1
click at [0, 237] on div "Home Taxers Profile" at bounding box center [784, 376] width 1568 height 753
type input "160560177"
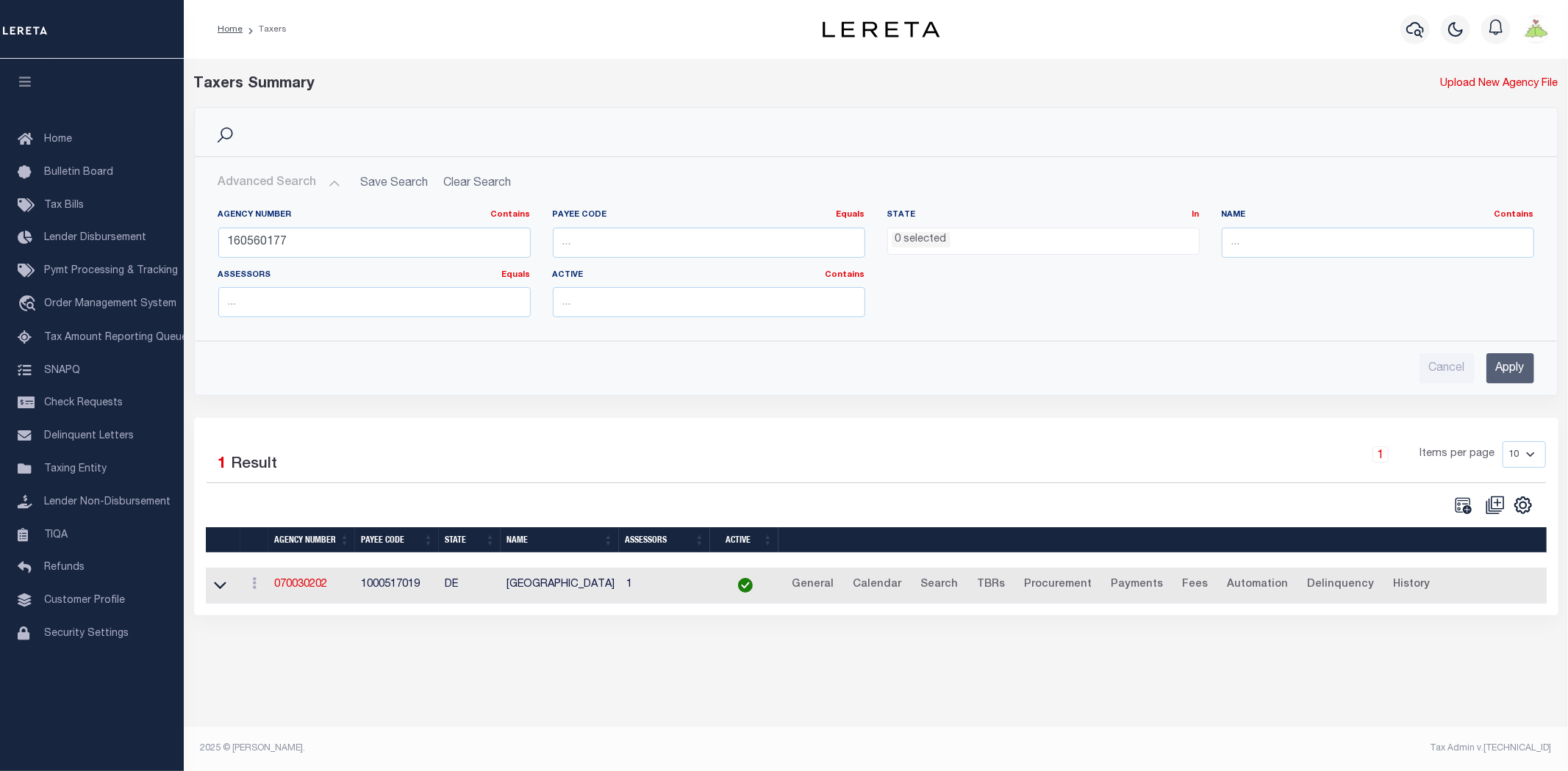
click at [1514, 378] on input "Apply" at bounding box center [1510, 369] width 48 height 30
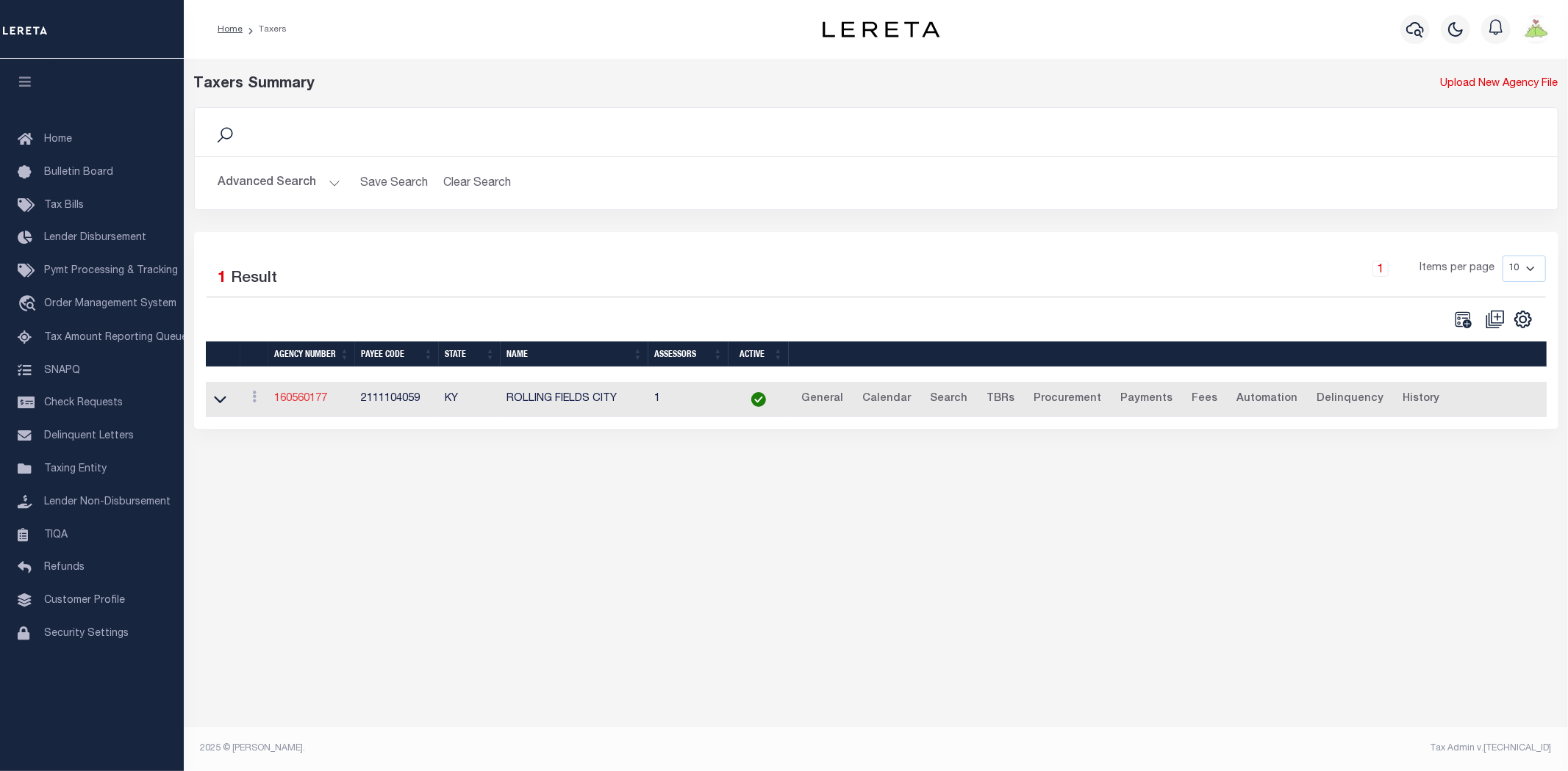
click at [289, 398] on link "160560177" at bounding box center [300, 399] width 53 height 10
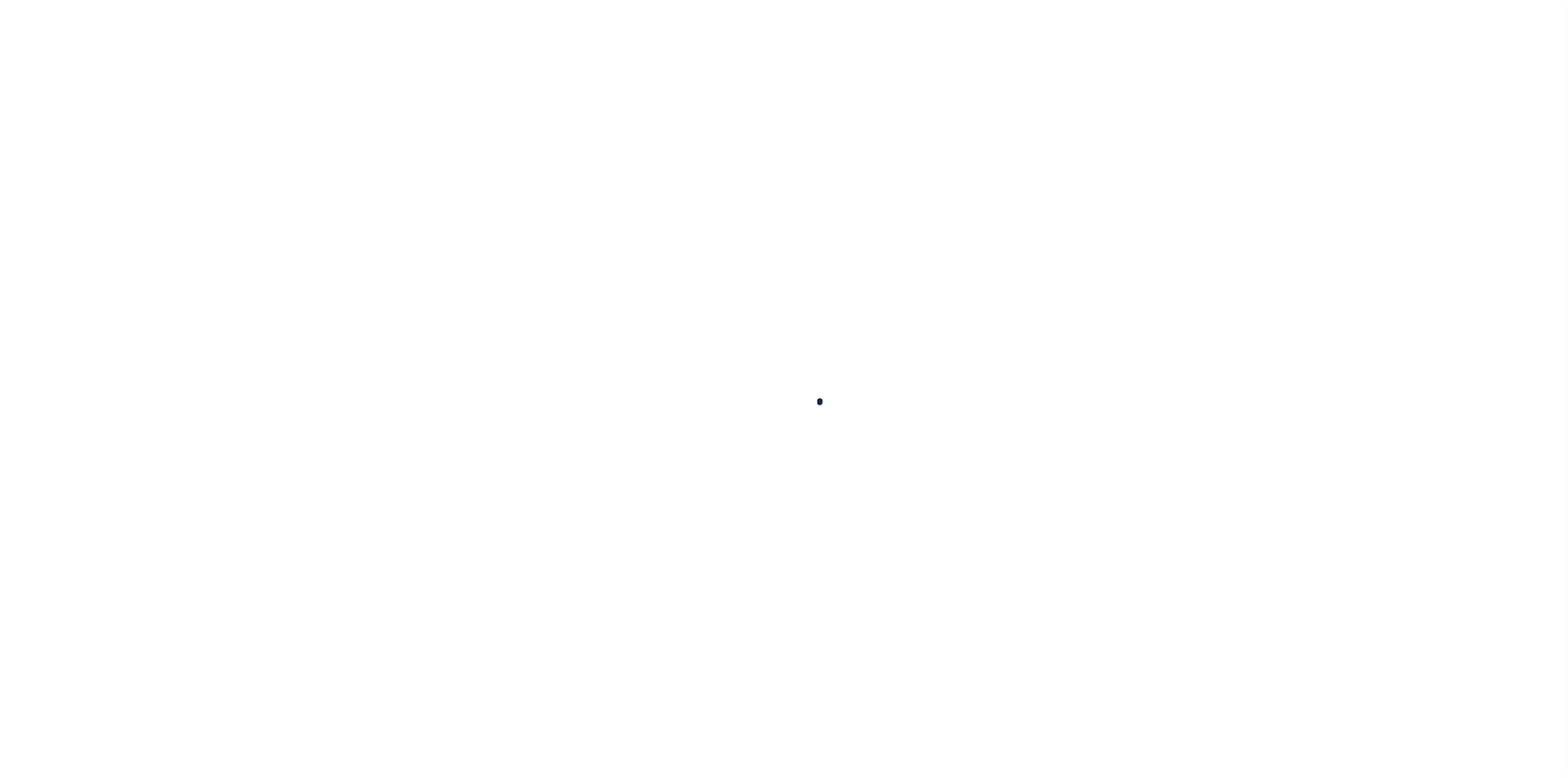
select select
